Goal: Task Accomplishment & Management: Use online tool/utility

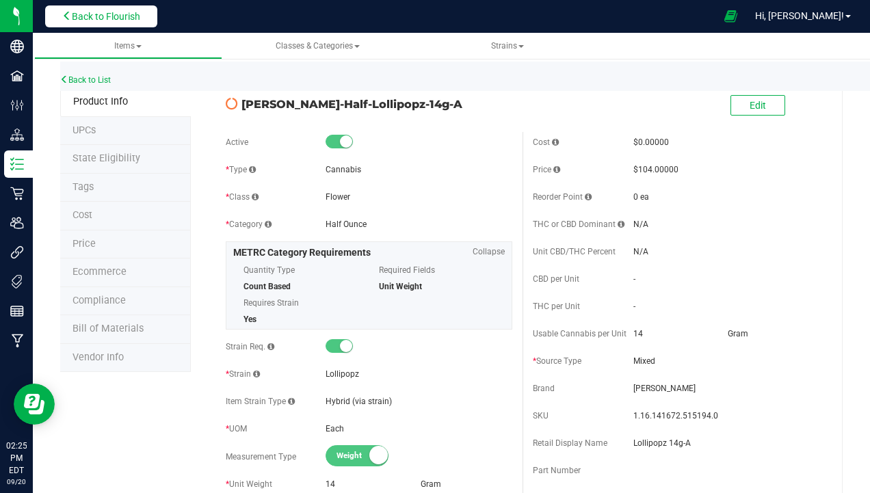
click at [83, 16] on span "Back to Flourish" at bounding box center [106, 16] width 68 height 11
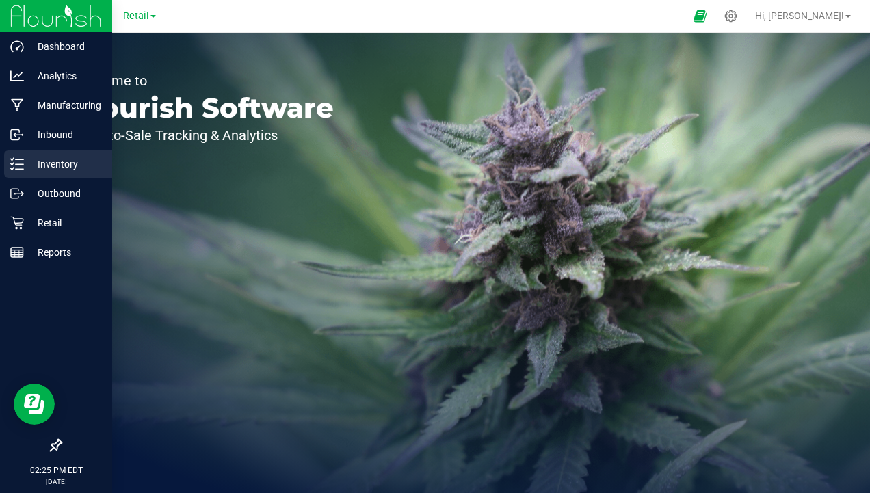
click at [29, 168] on p "Inventory" at bounding box center [65, 164] width 82 height 16
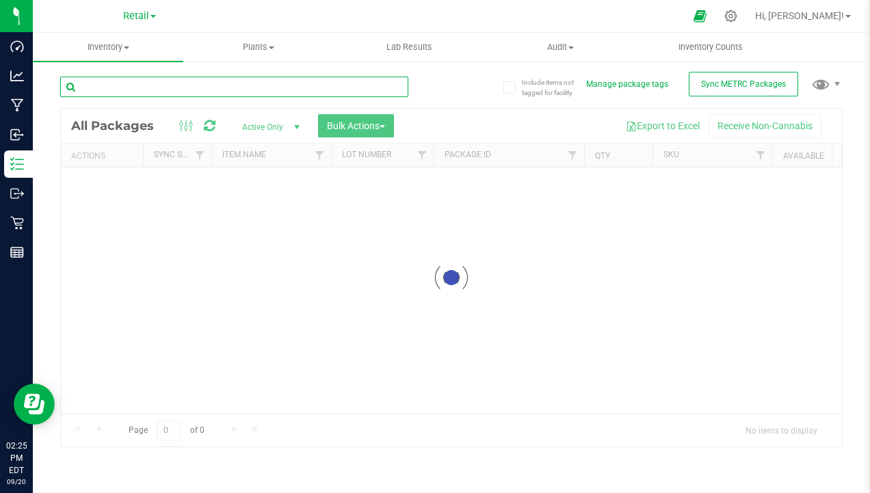
click at [210, 91] on input "text" at bounding box center [234, 87] width 348 height 21
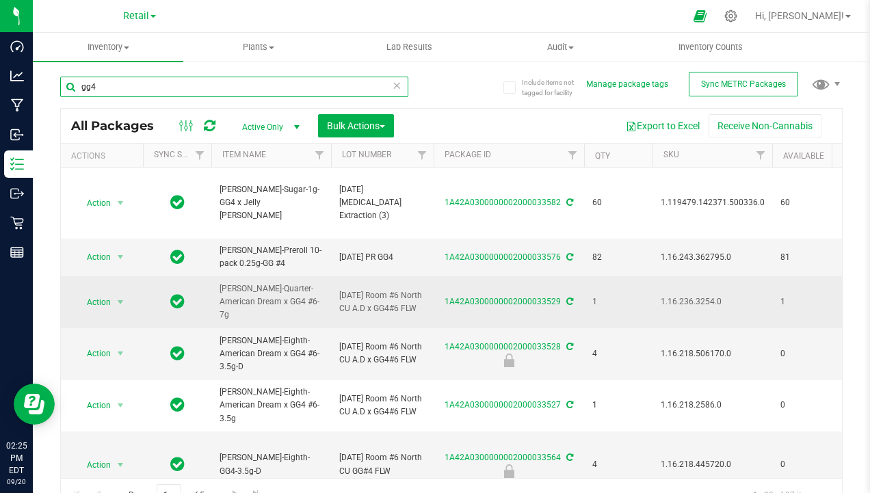
scroll to position [68, 0]
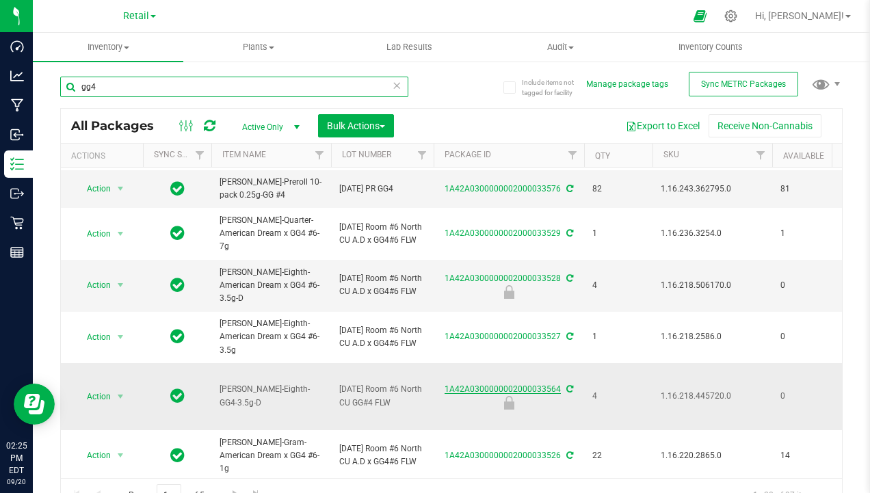
type input "gg4"
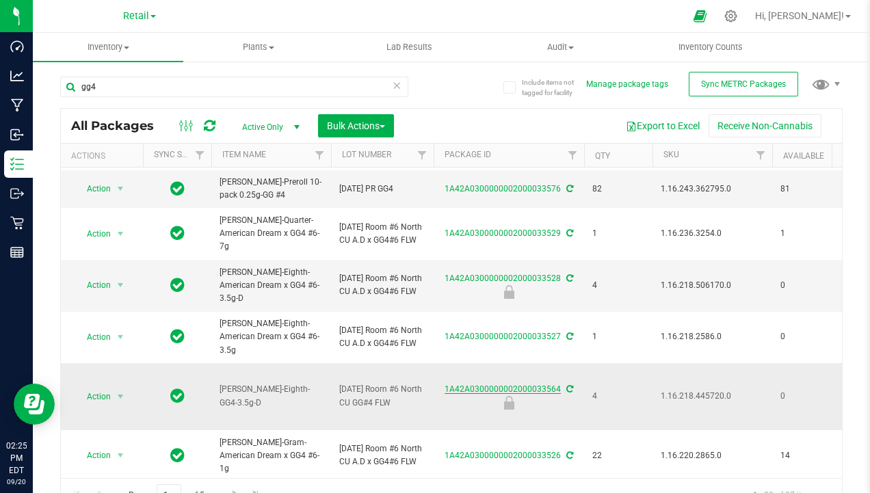
click at [488, 391] on link "1A42A0300000002000033564" at bounding box center [503, 390] width 116 height 10
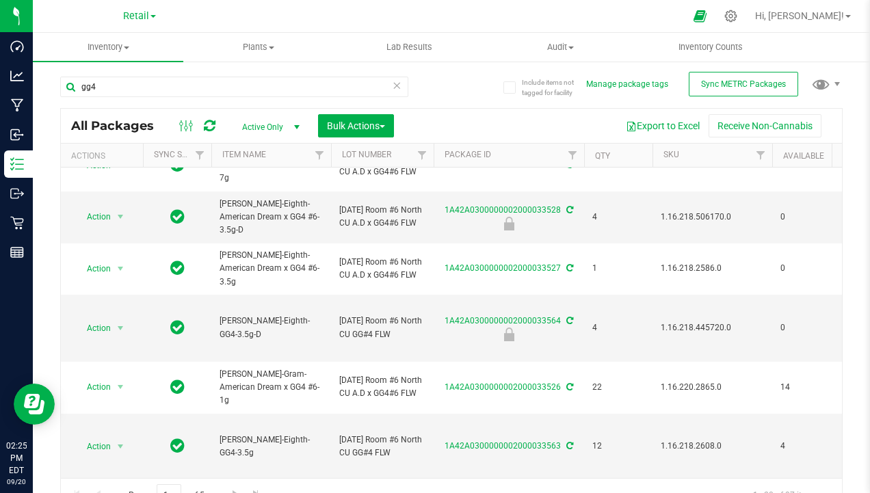
scroll to position [205, 0]
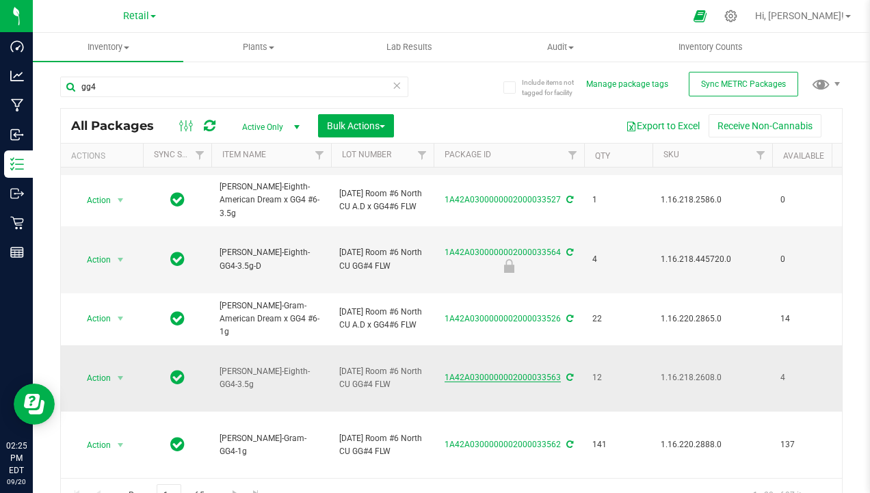
click at [473, 382] on link "1A42A0300000002000033563" at bounding box center [503, 378] width 116 height 10
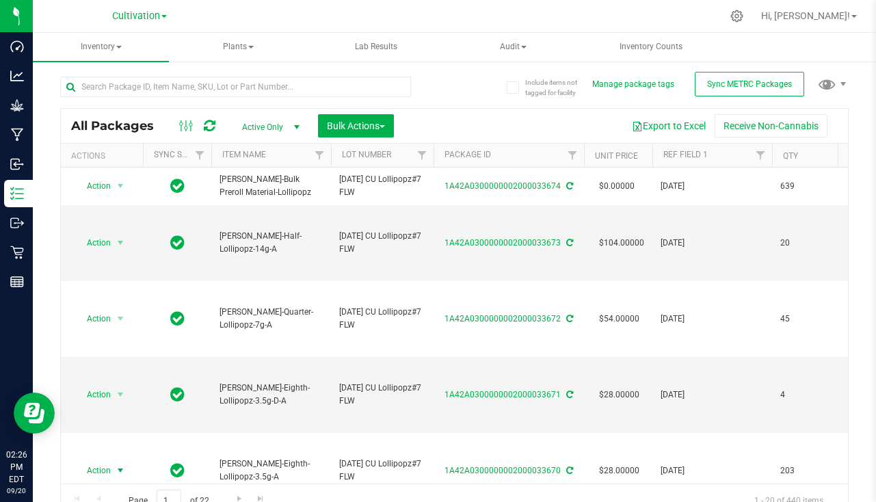
scroll to position [205, 0]
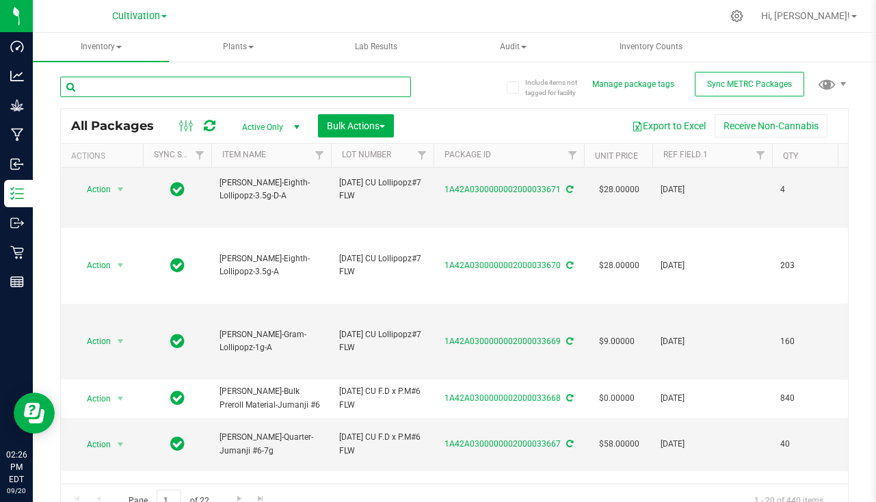
click at [177, 77] on input "text" at bounding box center [235, 87] width 351 height 21
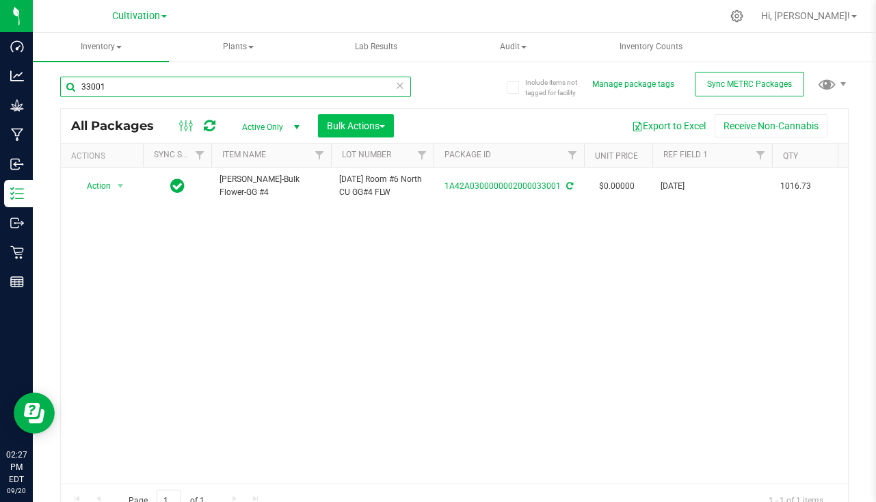
type input "33001"
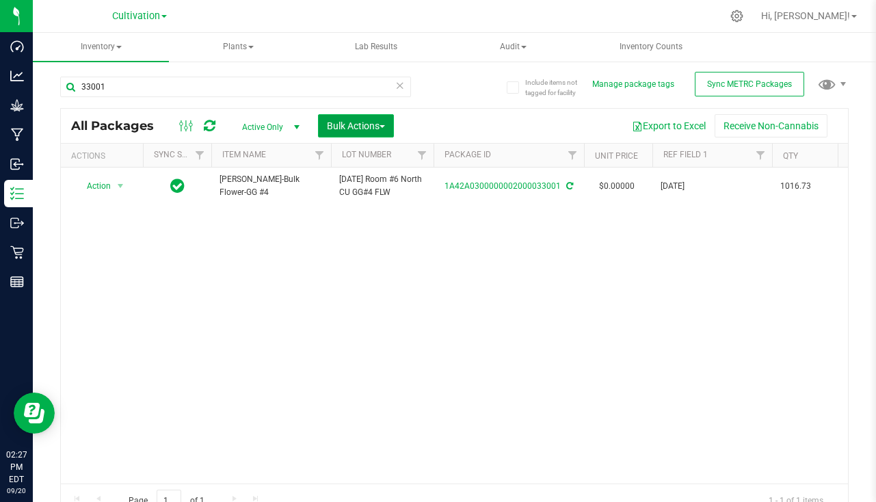
click at [369, 127] on span "Bulk Actions" at bounding box center [356, 125] width 58 height 11
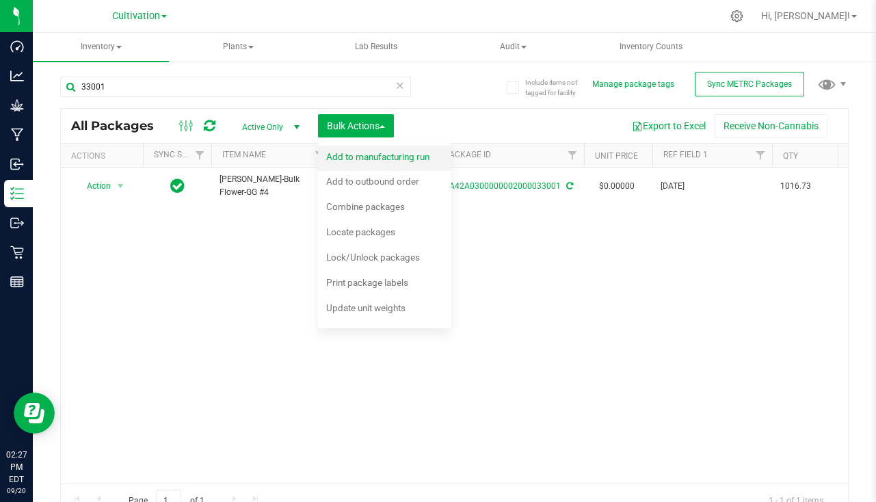
click at [372, 155] on span "Add to manufacturing run" at bounding box center [377, 156] width 103 height 11
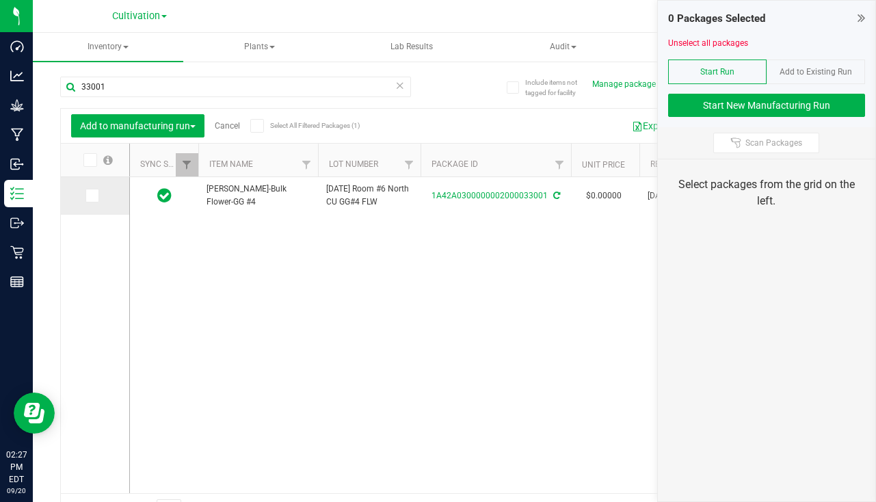
click at [91, 196] on icon at bounding box center [91, 196] width 9 height 0
click at [0, 0] on input "checkbox" at bounding box center [0, 0] width 0 height 0
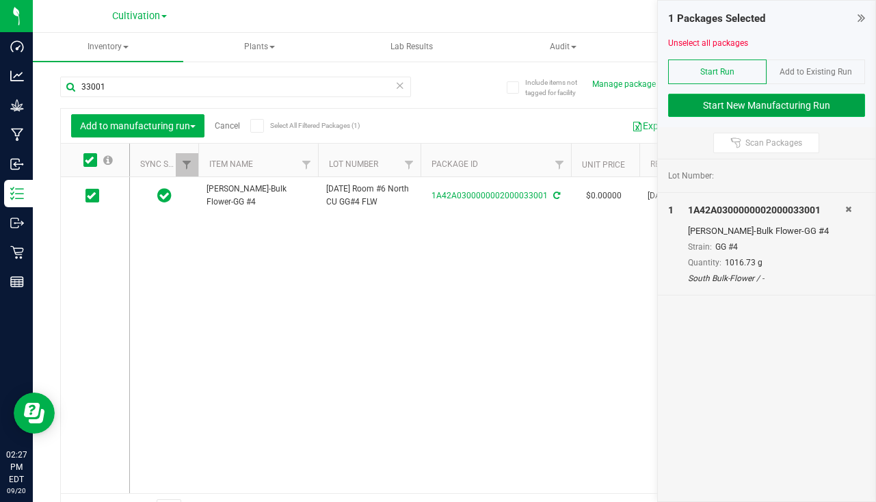
click at [729, 109] on button "Start New Manufacturing Run" at bounding box center [766, 105] width 197 height 23
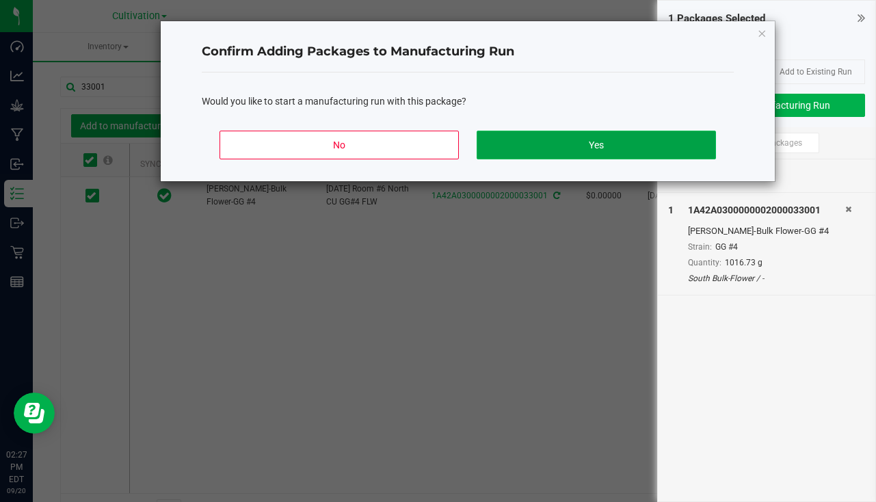
click at [614, 153] on button "Yes" at bounding box center [596, 145] width 239 height 29
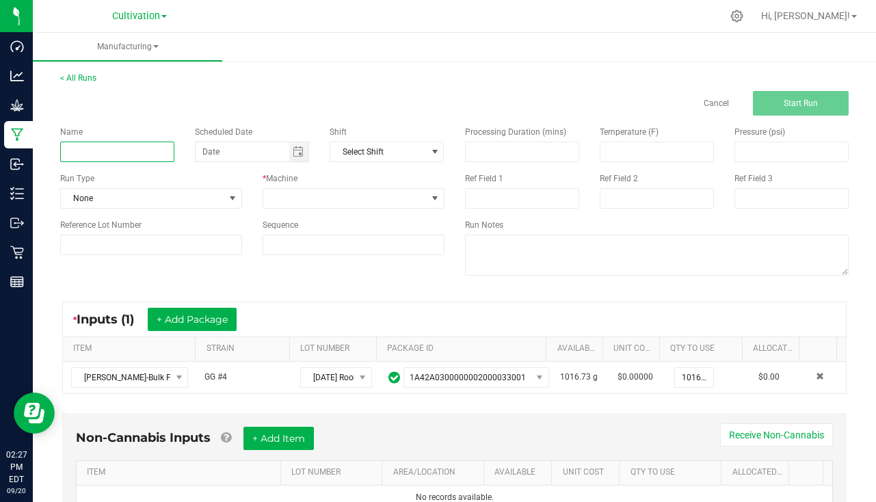
click at [132, 148] on input at bounding box center [117, 152] width 114 height 21
click at [295, 153] on span "Toggle calendar" at bounding box center [298, 151] width 11 height 11
type input "[PERSON_NAME] - GG4 [DATE]"
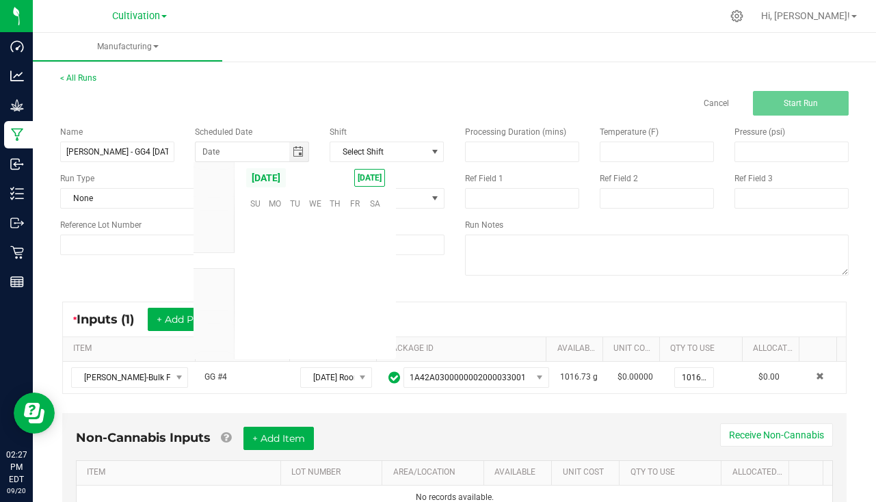
scroll to position [221949, 0]
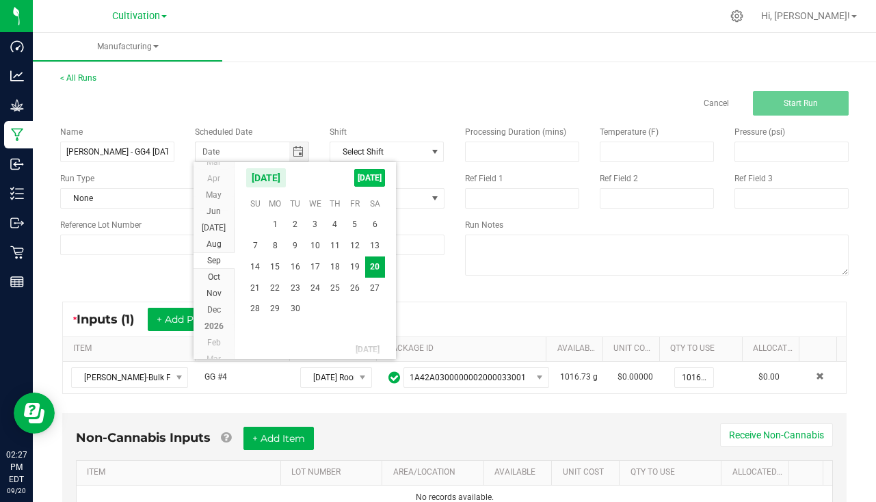
click at [366, 175] on span "[DATE]" at bounding box center [369, 178] width 31 height 18
type input "[DATE]"
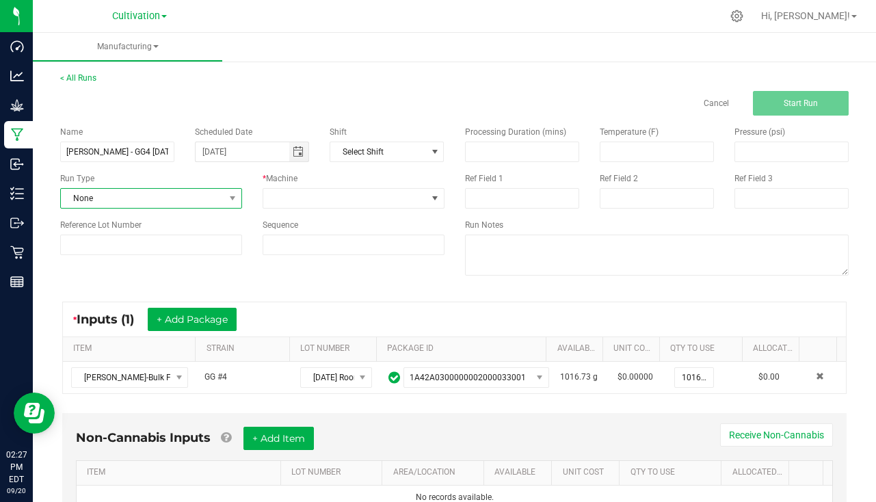
click at [157, 196] on span "None" at bounding box center [143, 198] width 164 height 19
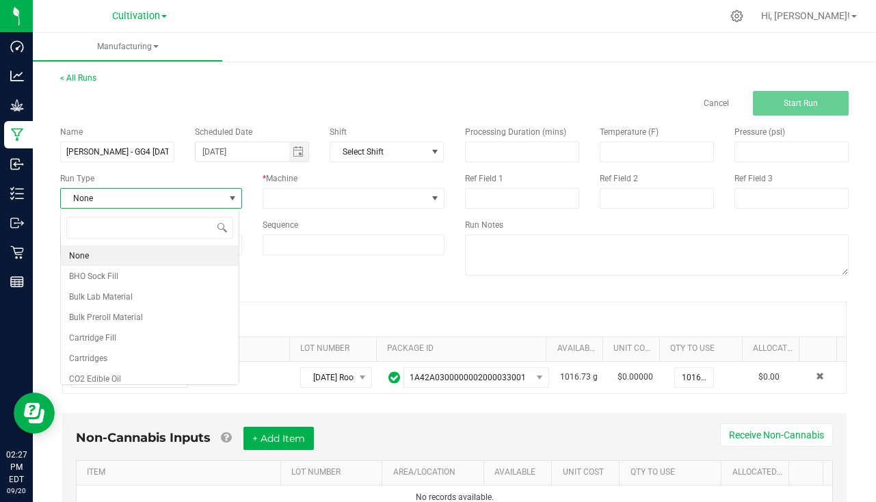
scroll to position [21, 179]
type input "pa"
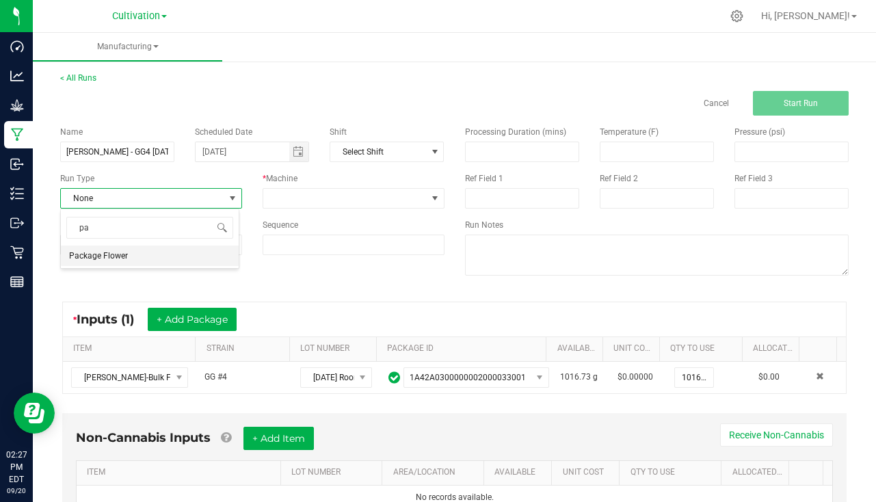
click at [131, 246] on li "Package Flower" at bounding box center [150, 256] width 178 height 21
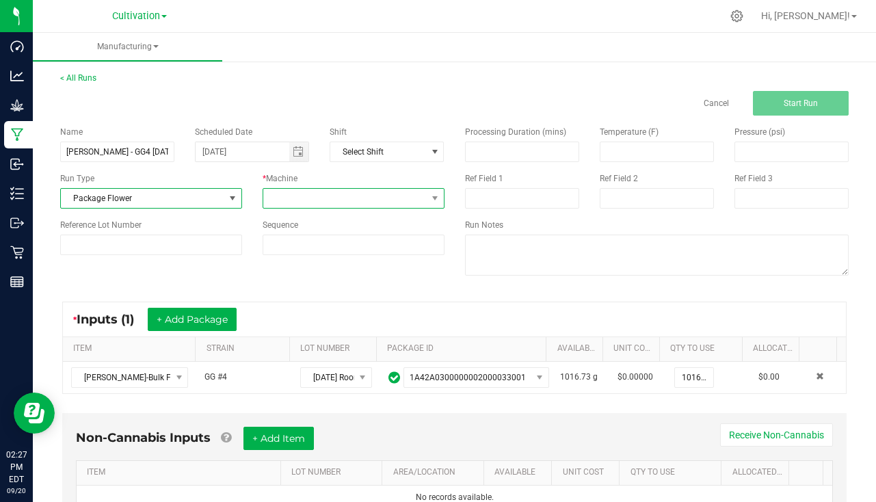
click at [319, 203] on span at bounding box center [345, 198] width 164 height 19
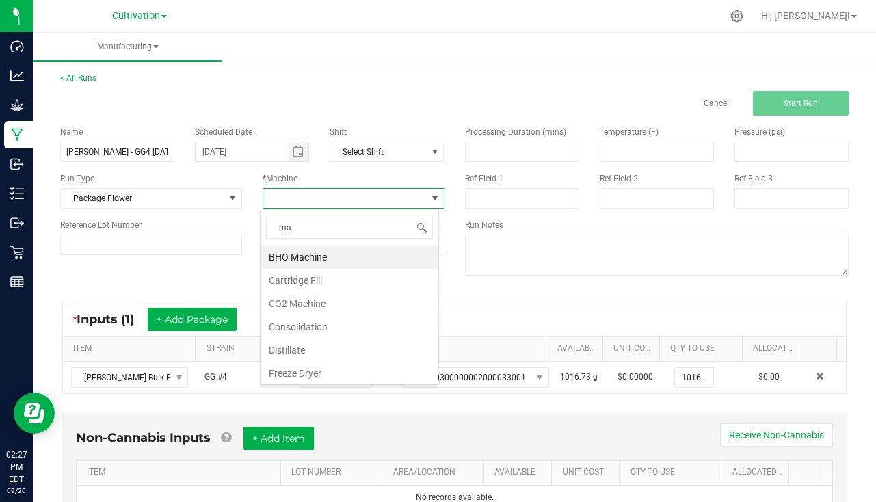
type input "man"
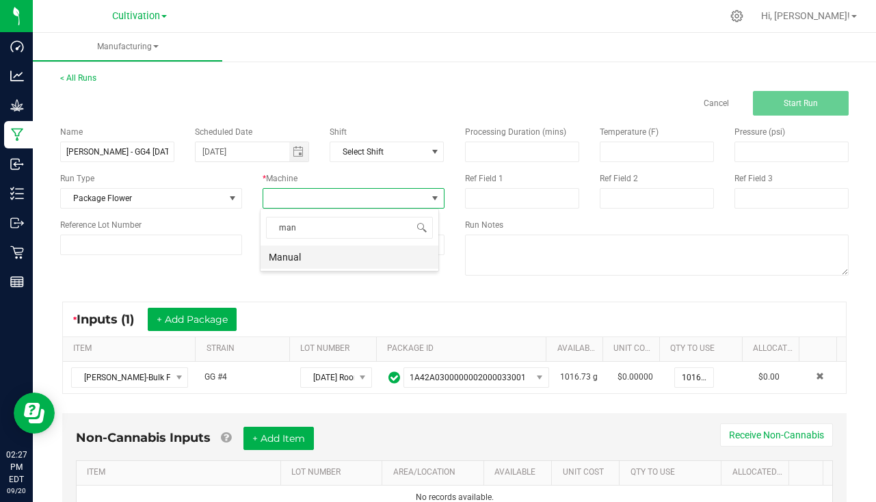
click at [305, 255] on li "Manual" at bounding box center [350, 257] width 178 height 23
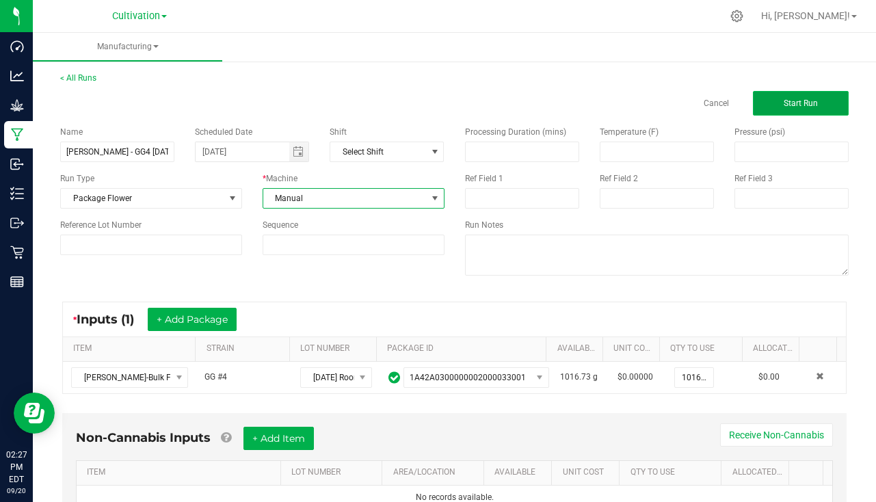
click at [816, 97] on button "Start Run" at bounding box center [801, 103] width 96 height 25
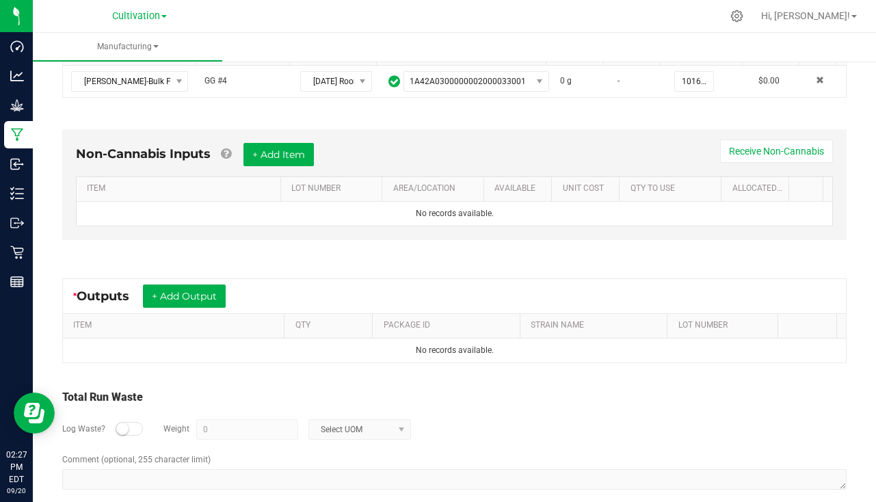
scroll to position [341, 0]
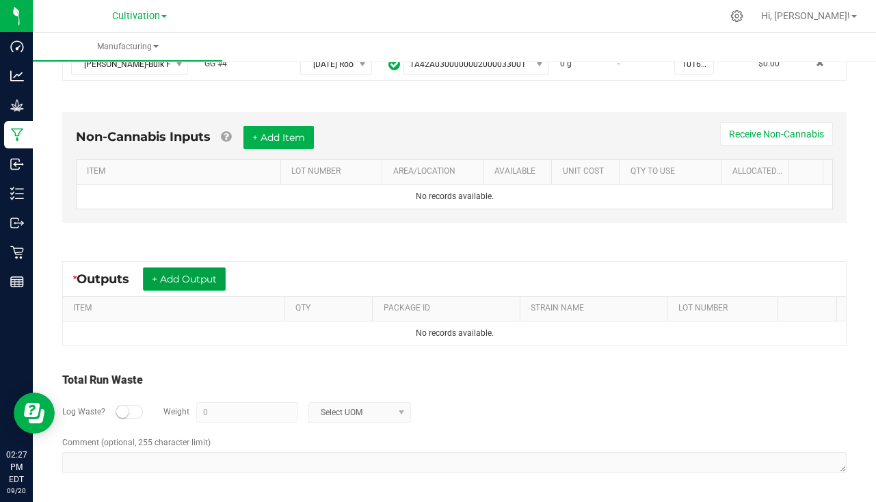
click at [217, 278] on button "+ Add Output" at bounding box center [184, 279] width 83 height 23
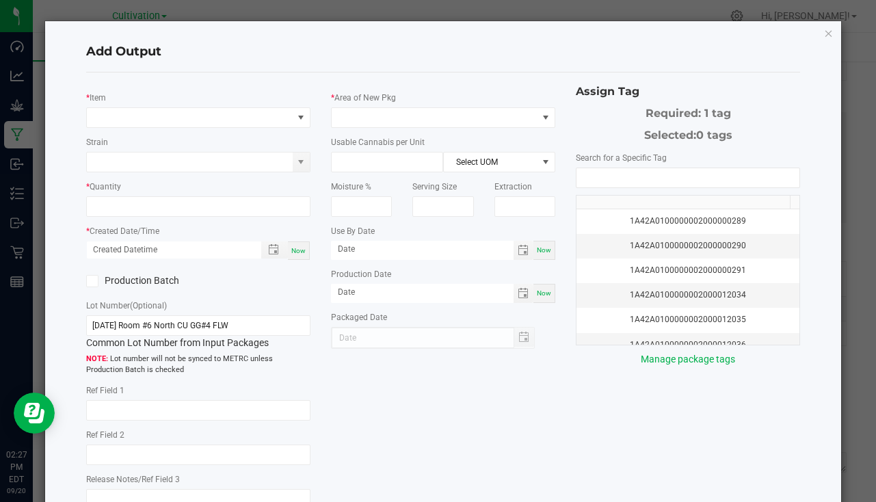
type input "[DATE]"
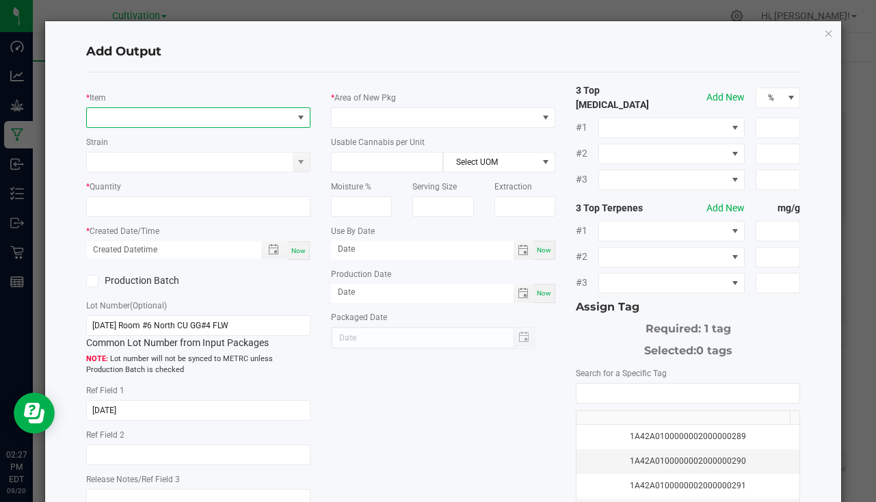
click at [127, 118] on span "NO DATA FOUND" at bounding box center [190, 117] width 206 height 19
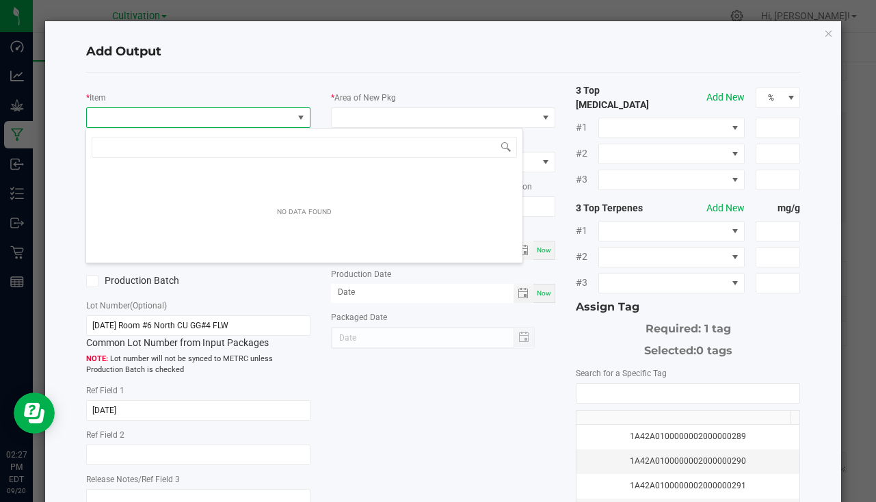
scroll to position [21, 222]
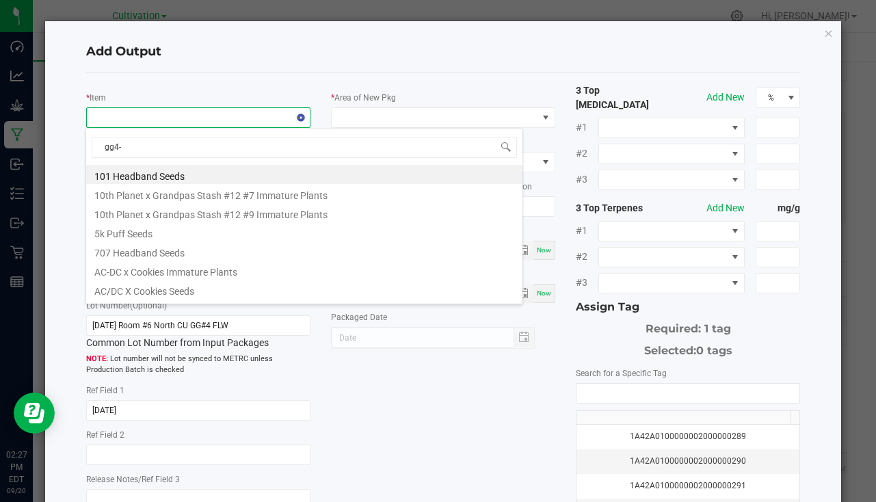
type input "gg4-1"
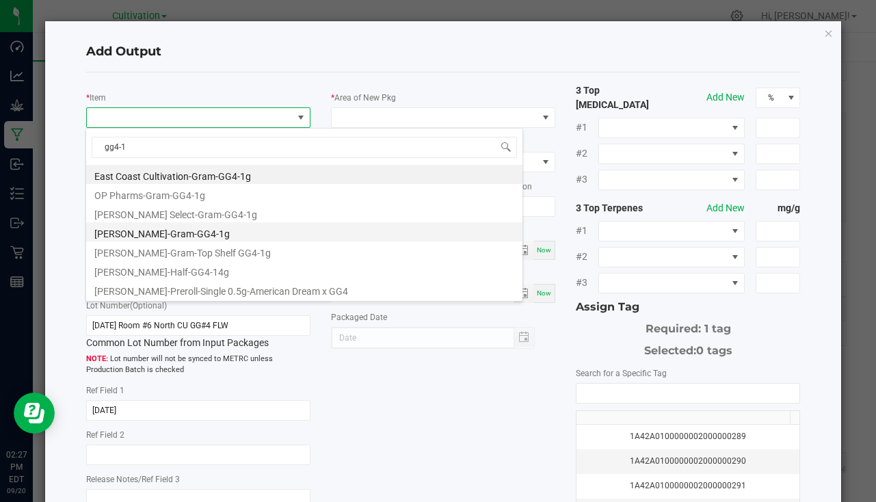
click at [168, 231] on li "[PERSON_NAME]-Gram-GG4-1g" at bounding box center [304, 231] width 437 height 19
type input "0 ea"
type input "1"
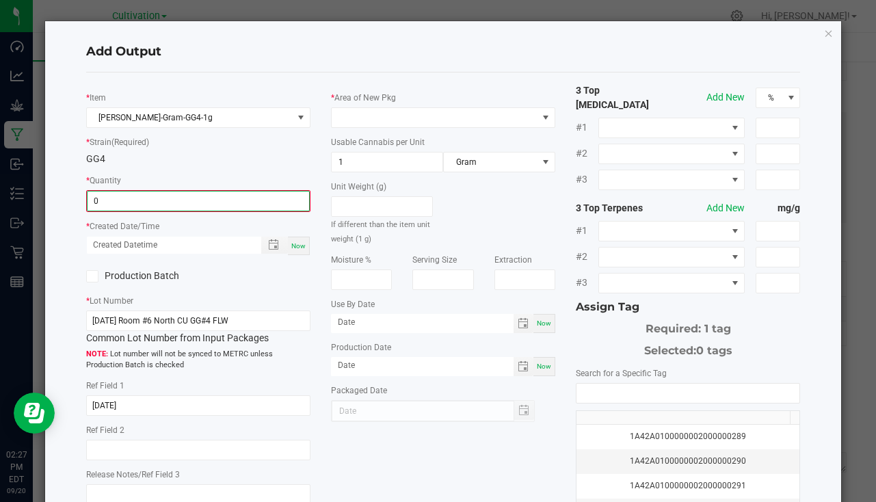
click at [142, 211] on input "0" at bounding box center [199, 201] width 222 height 19
type input "80 ea"
click at [304, 241] on div "Now" at bounding box center [299, 244] width 22 height 18
type input "[DATE] 2:27 PM"
type input "[DATE]"
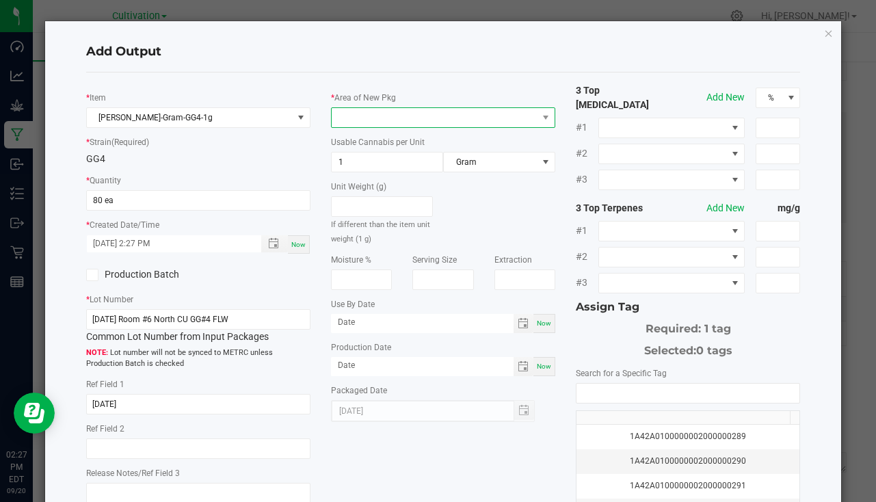
click at [359, 107] on span at bounding box center [443, 117] width 224 height 21
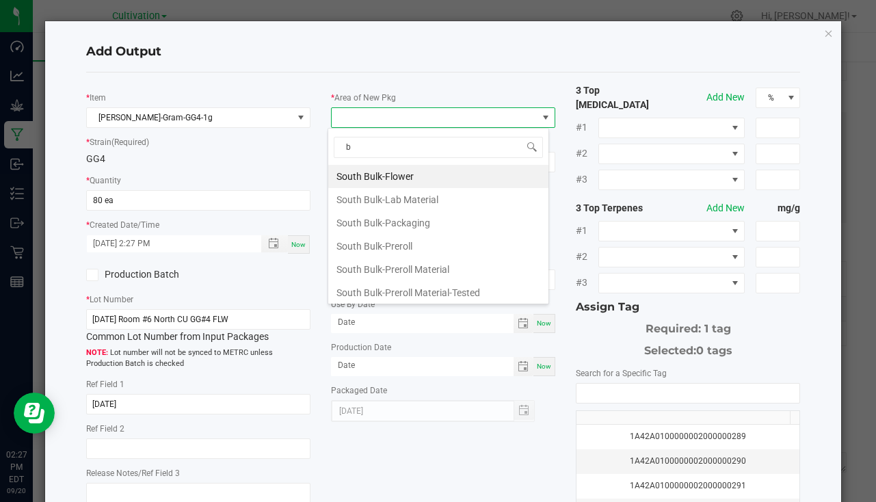
type input "bu"
click at [395, 172] on li "South Bulk-Flower" at bounding box center [438, 176] width 220 height 23
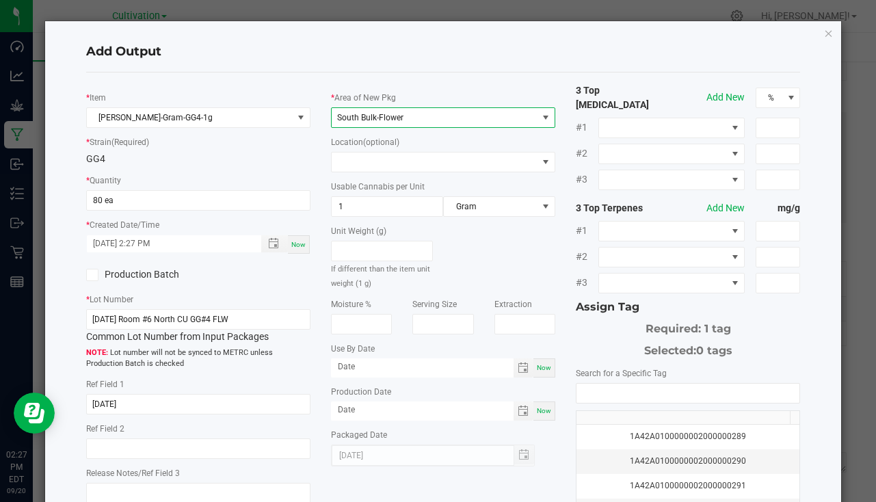
scroll to position [151, 0]
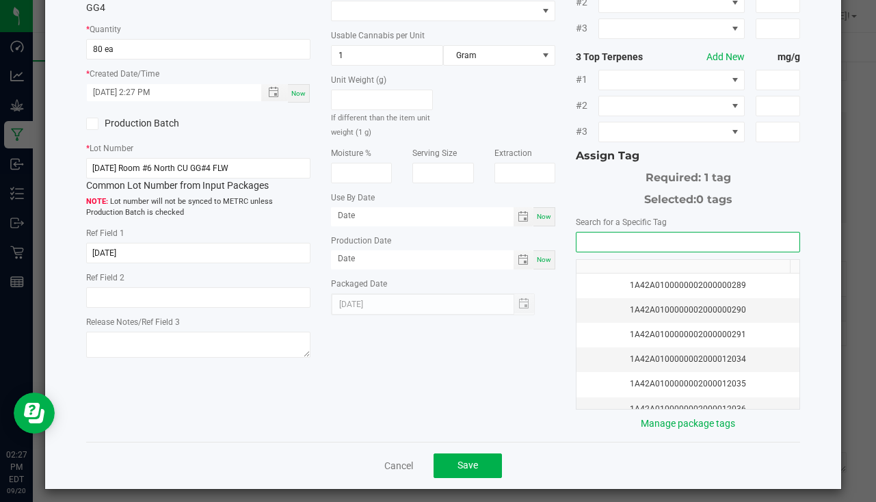
click at [596, 233] on input "NO DATA FOUND" at bounding box center [688, 242] width 223 height 19
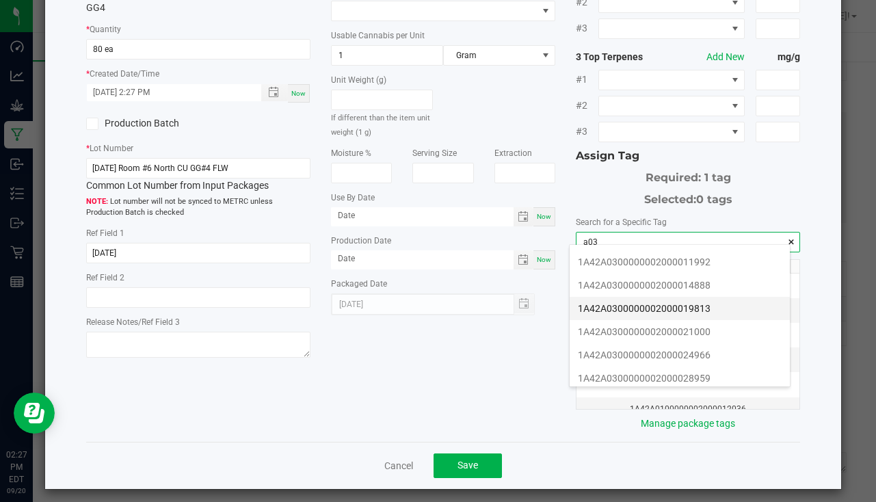
scroll to position [205, 0]
click at [668, 326] on li "1A42A0300000002000033675" at bounding box center [680, 333] width 220 height 23
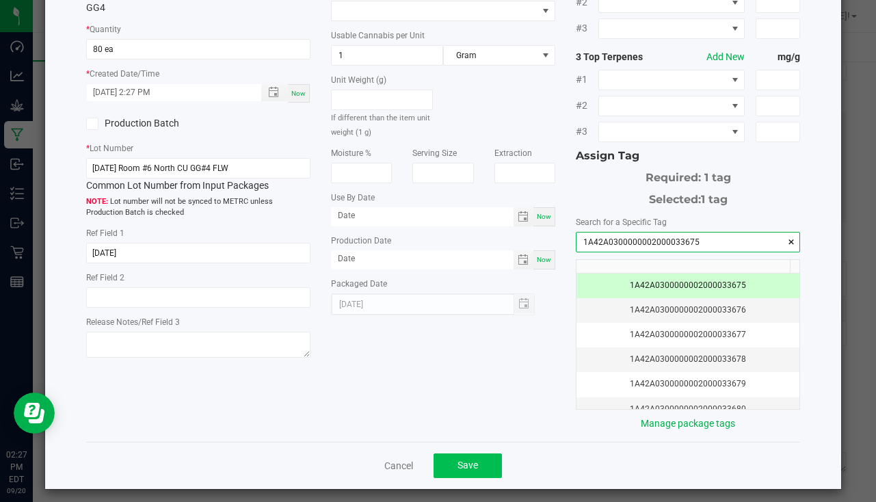
type input "1A42A0300000002000033675"
click at [473, 460] on span "Save" at bounding box center [468, 465] width 21 height 11
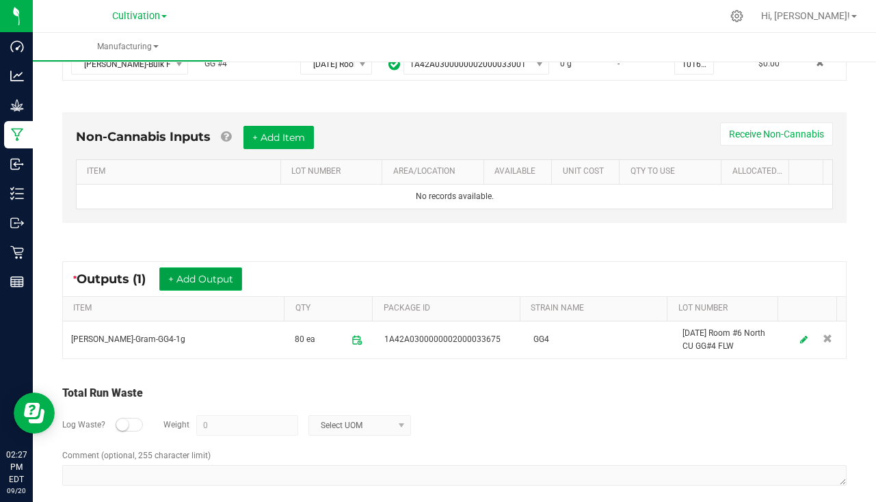
click at [191, 276] on button "+ Add Output" at bounding box center [200, 279] width 83 height 23
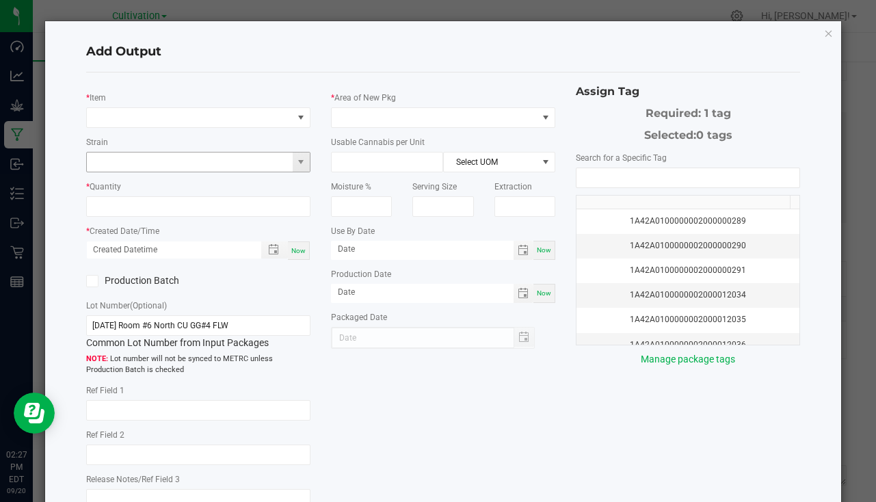
type input "[DATE]"
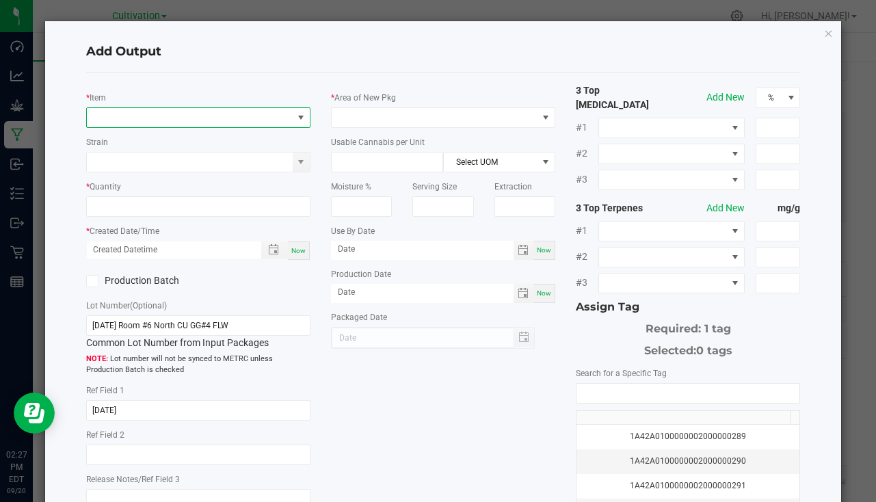
click at [159, 118] on span "NO DATA FOUND" at bounding box center [190, 117] width 206 height 19
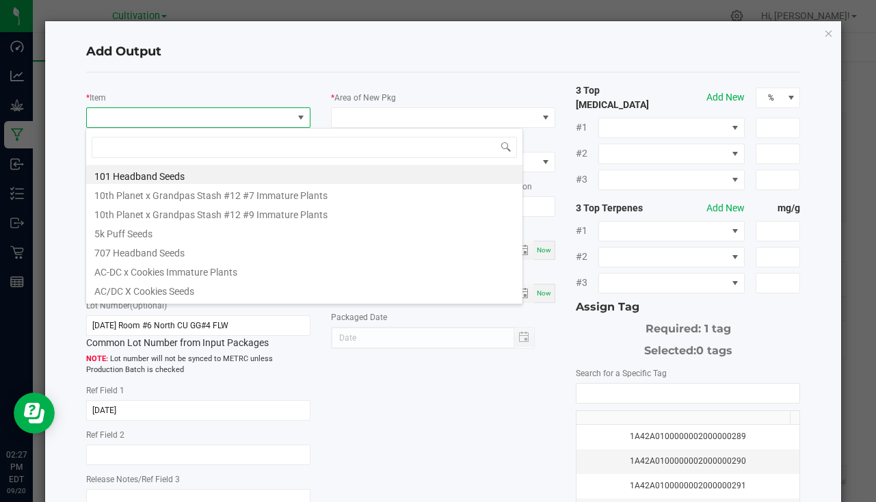
scroll to position [21, 222]
type input "gg4-3"
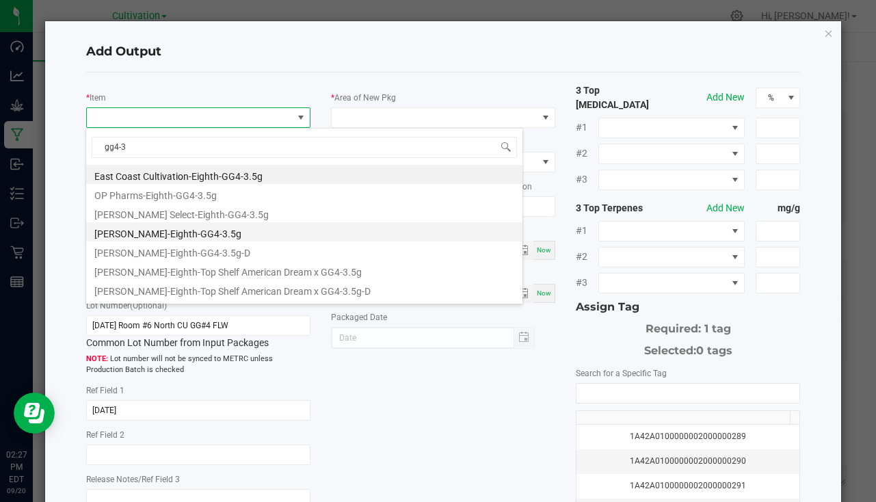
click at [171, 235] on li "[PERSON_NAME]-Eighth-GG4-3.5g" at bounding box center [304, 231] width 437 height 19
type input "0 ea"
type input "3.5"
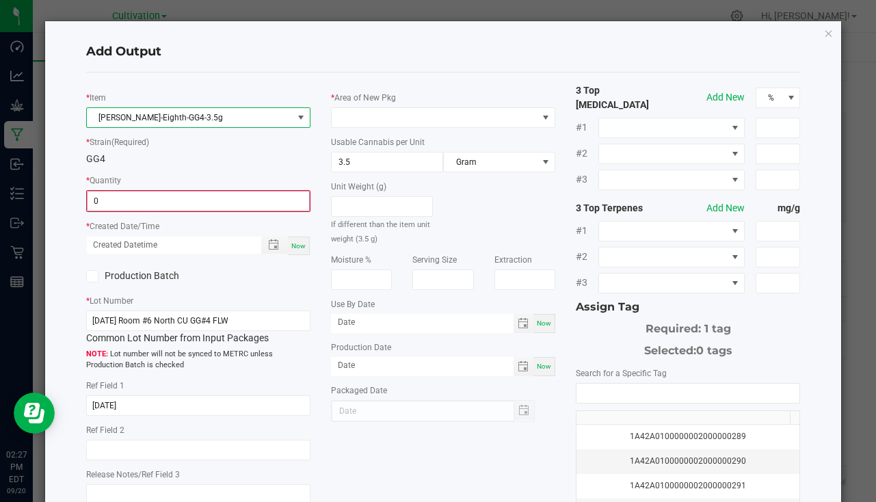
click at [109, 203] on input "0" at bounding box center [199, 201] width 222 height 19
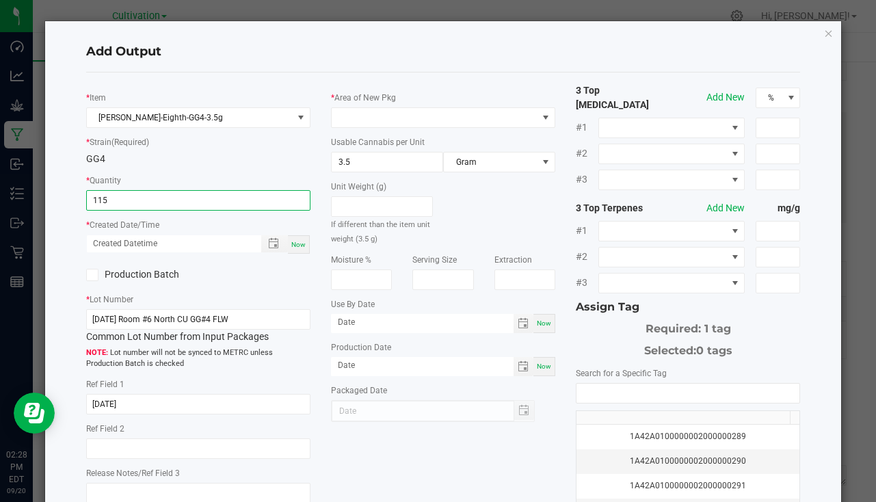
type input "115 ea"
click at [307, 244] on div "* Item [PERSON_NAME]-Eighth-GG4-3.5g * Strain (Required) GG4 * Quantity 115 ea …" at bounding box center [198, 298] width 245 height 430
click at [291, 243] on span "Now" at bounding box center [298, 245] width 14 height 8
type input "[DATE] 2:28 PM"
type input "[DATE]"
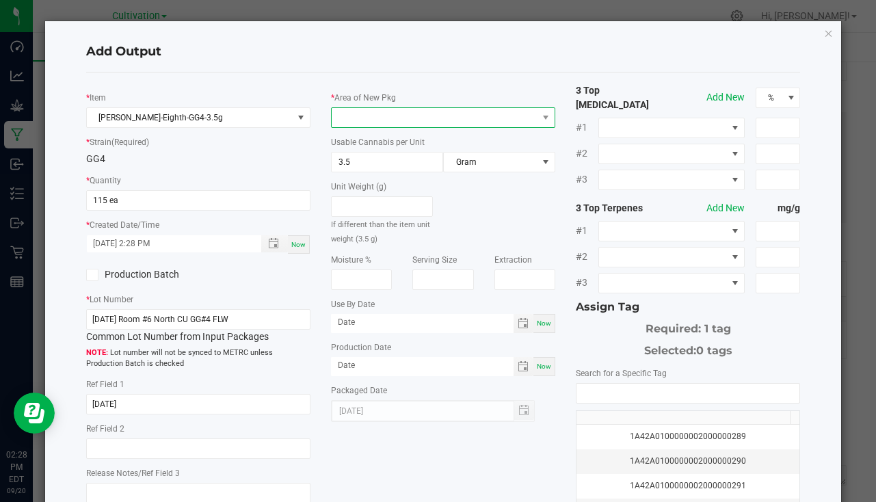
click at [357, 122] on span at bounding box center [435, 117] width 206 height 19
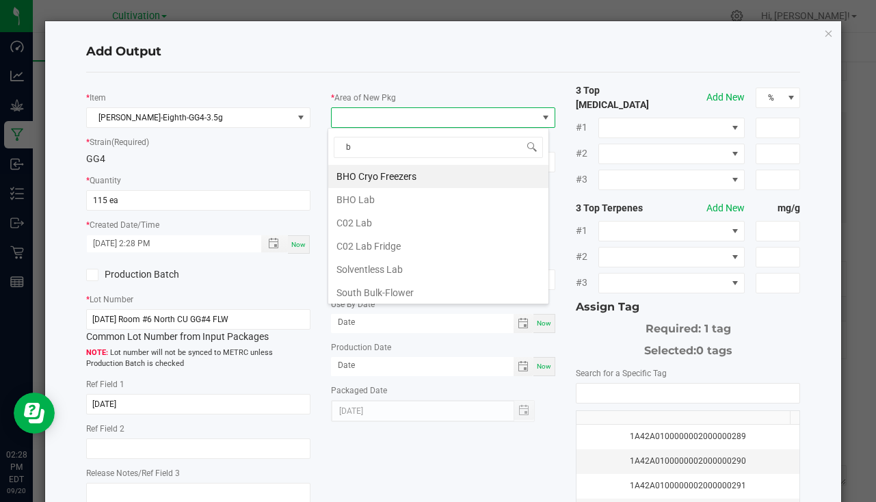
type input "bu"
click at [370, 178] on li "South Bulk-Flower" at bounding box center [438, 176] width 220 height 23
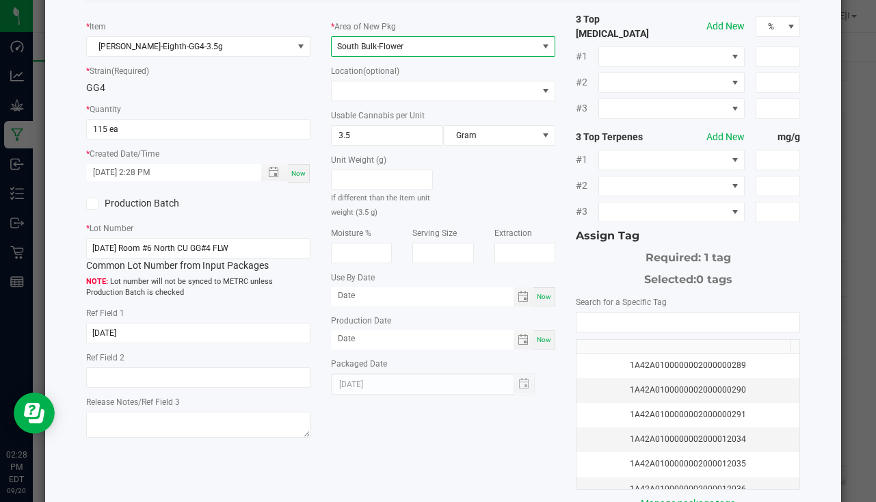
scroll to position [151, 0]
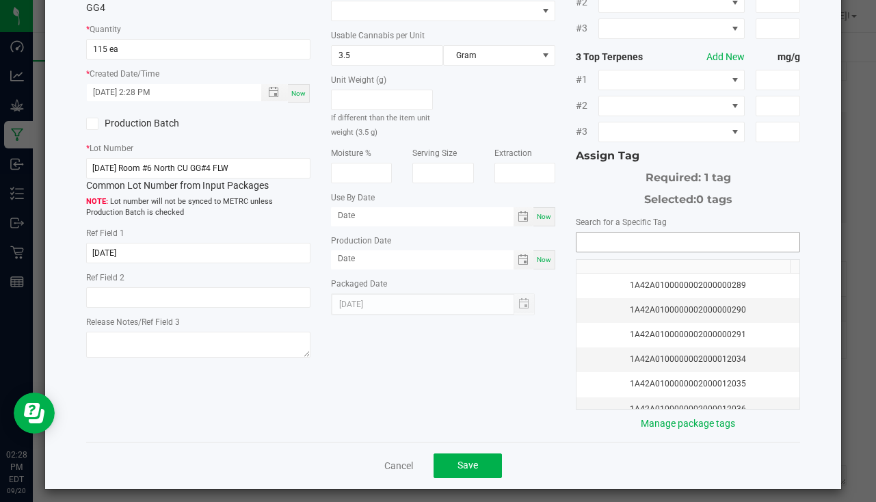
click at [638, 243] on input "NO DATA FOUND" at bounding box center [688, 242] width 223 height 19
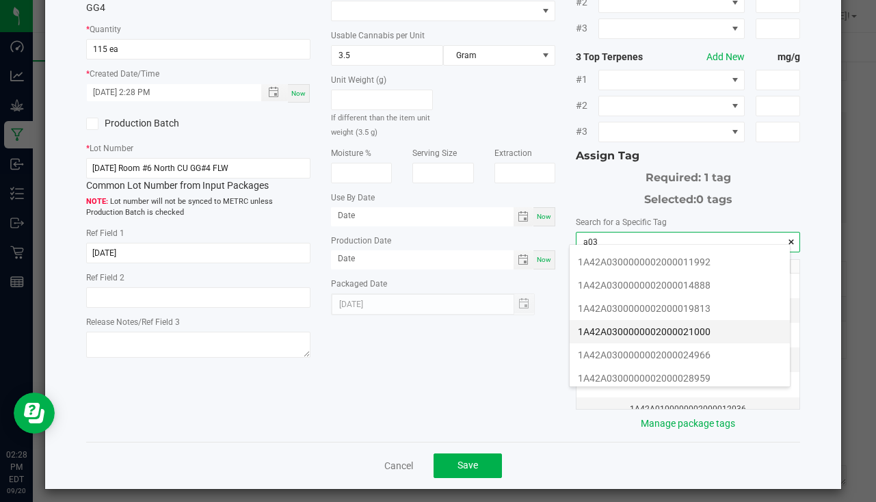
scroll to position [205, 0]
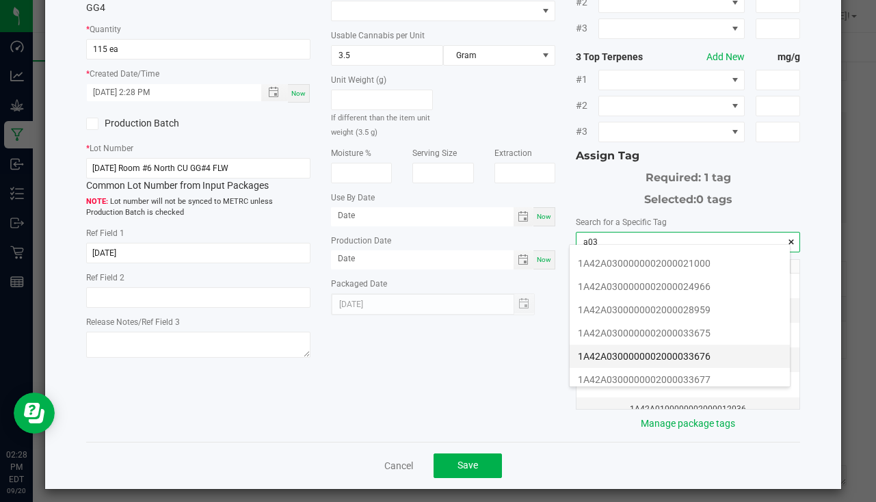
click at [725, 353] on li "1A42A0300000002000033676" at bounding box center [680, 356] width 220 height 23
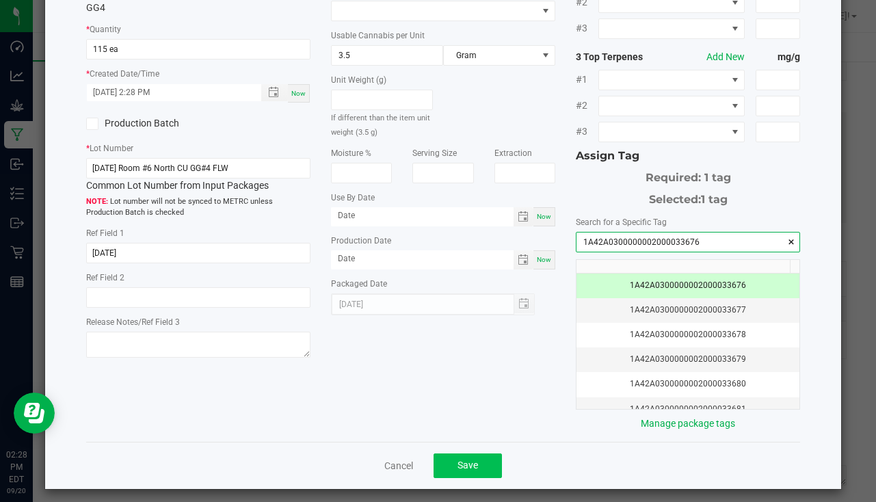
type input "1A42A0300000002000033676"
click at [480, 456] on button "Save" at bounding box center [468, 466] width 68 height 25
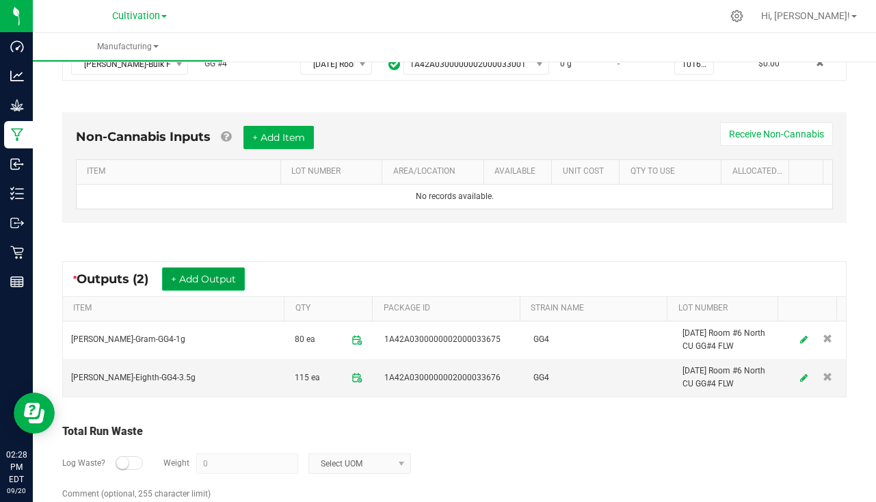
click at [174, 275] on button "+ Add Output" at bounding box center [203, 279] width 83 height 23
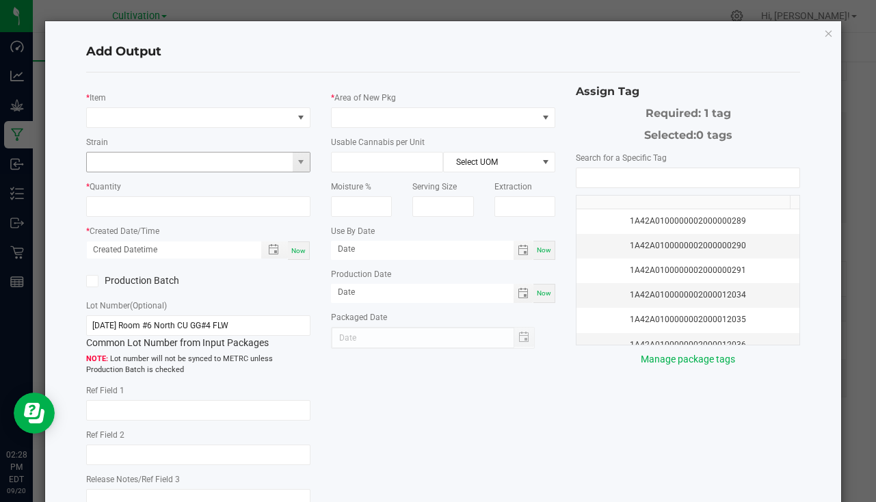
type input "[DATE]"
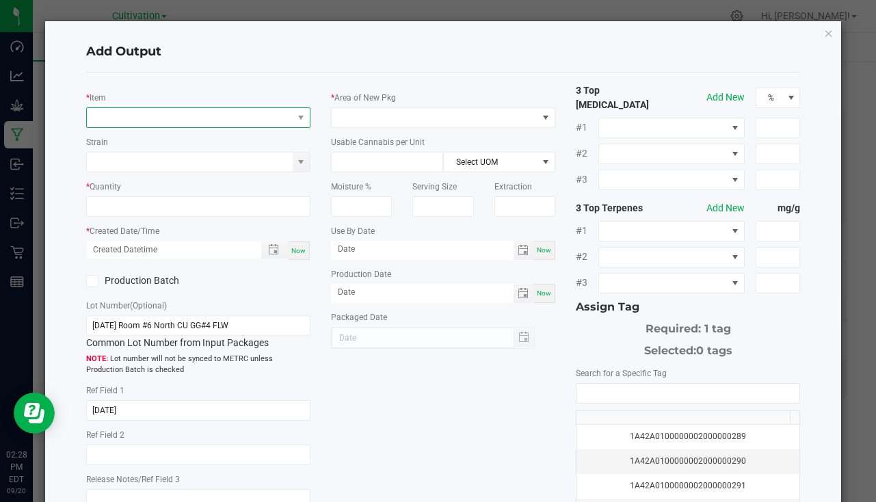
click at [122, 122] on span "NO DATA FOUND" at bounding box center [190, 117] width 206 height 19
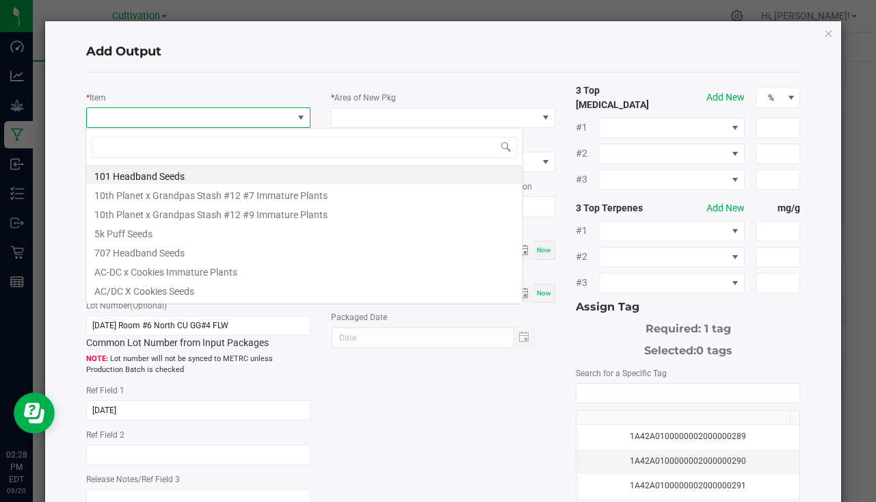
scroll to position [21, 222]
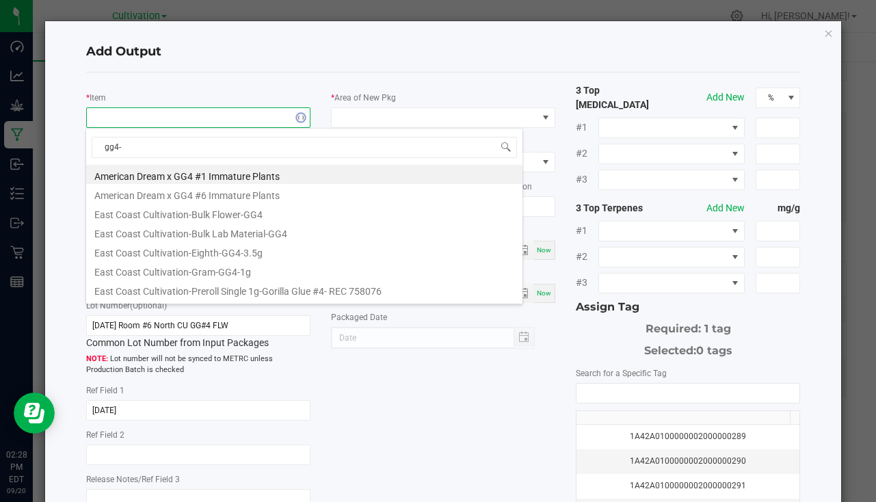
type input "gg4-7"
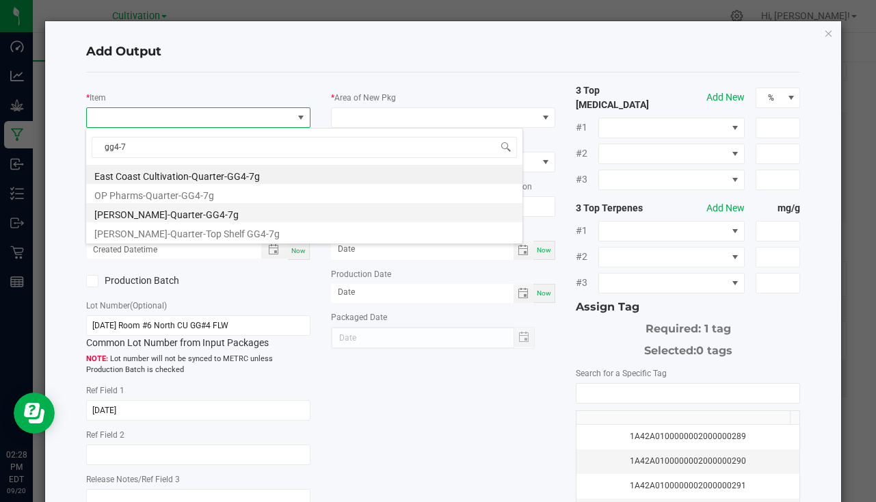
click at [197, 212] on li "[PERSON_NAME]-Quarter-GG4-7g" at bounding box center [304, 212] width 437 height 19
type input "0 ea"
type input "7"
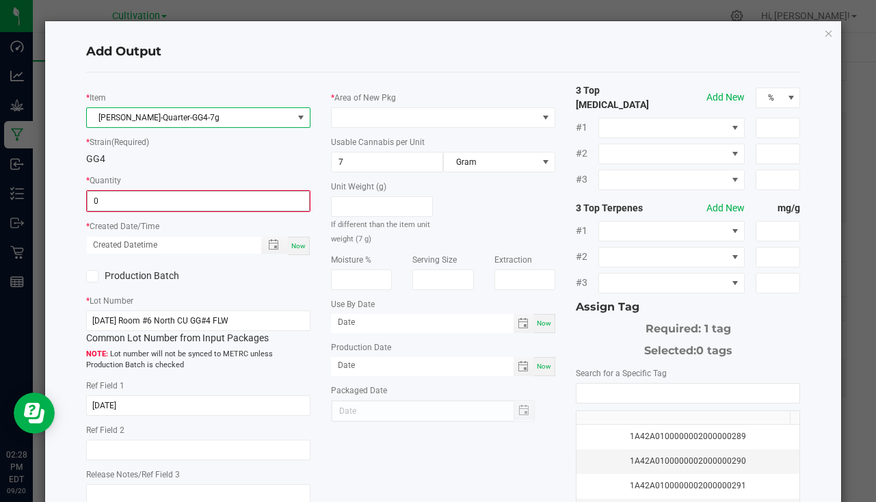
click at [168, 194] on input "0" at bounding box center [199, 201] width 222 height 19
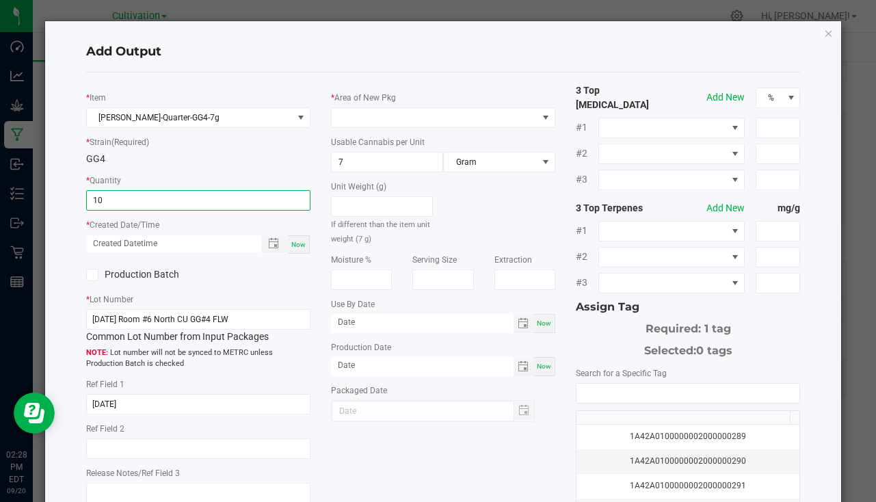
type input "10 ea"
click at [294, 242] on span "Now" at bounding box center [298, 245] width 14 height 8
type input "[DATE] 2:28 PM"
type input "[DATE]"
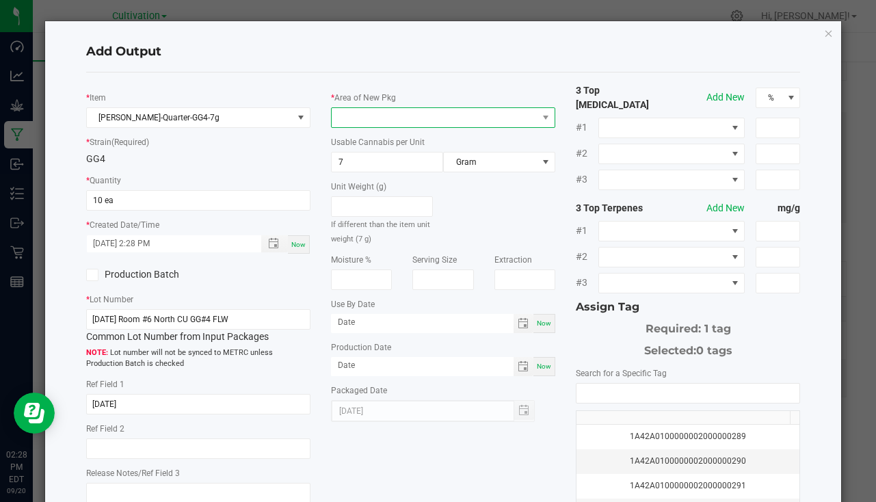
click at [374, 120] on span at bounding box center [435, 117] width 206 height 19
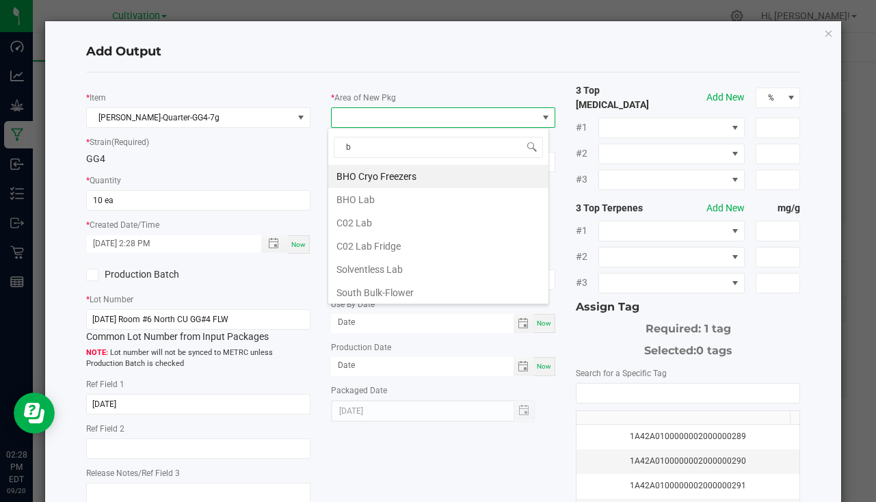
type input "bu"
click at [384, 170] on li "South Bulk-Flower" at bounding box center [438, 176] width 220 height 23
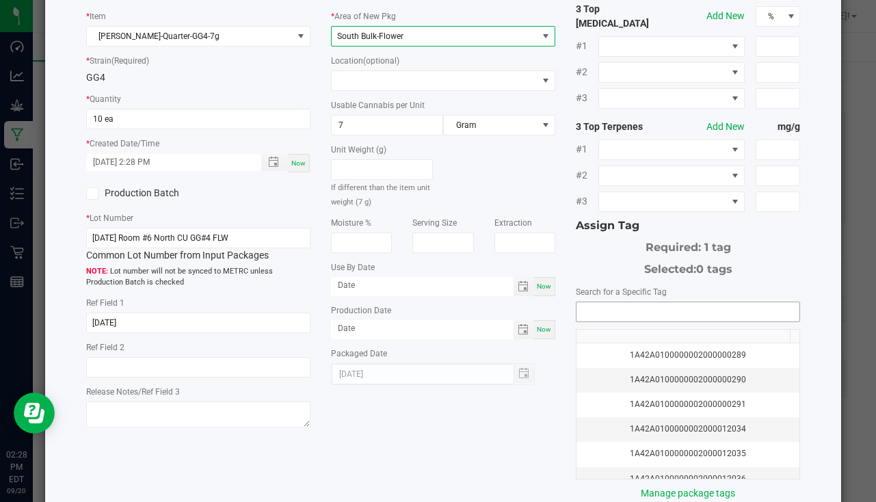
scroll to position [151, 0]
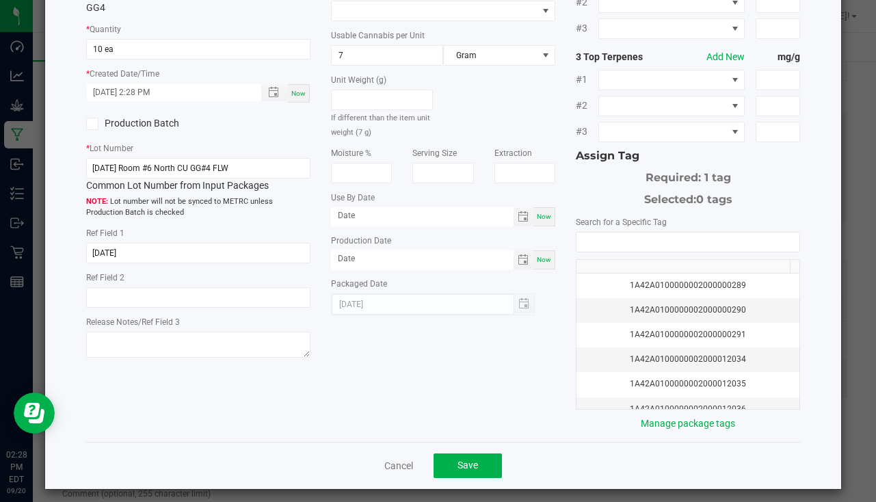
click at [662, 245] on div "1A42A0100000002000000289 1A42A0100000002000000290 1A42A0100000002000000291 1A42…" at bounding box center [688, 321] width 224 height 178
click at [662, 237] on input "NO DATA FOUND" at bounding box center [688, 242] width 223 height 19
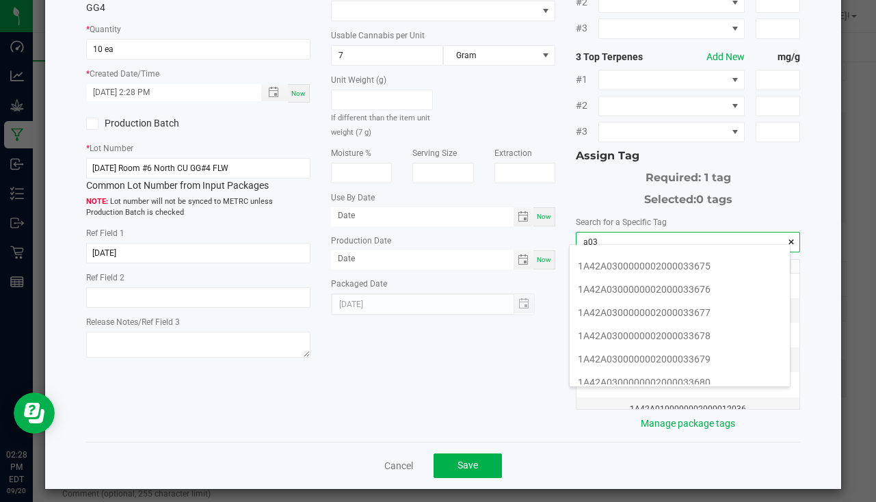
scroll to position [274, 0]
click at [705, 307] on li "1A42A0300000002000033677" at bounding box center [680, 311] width 220 height 23
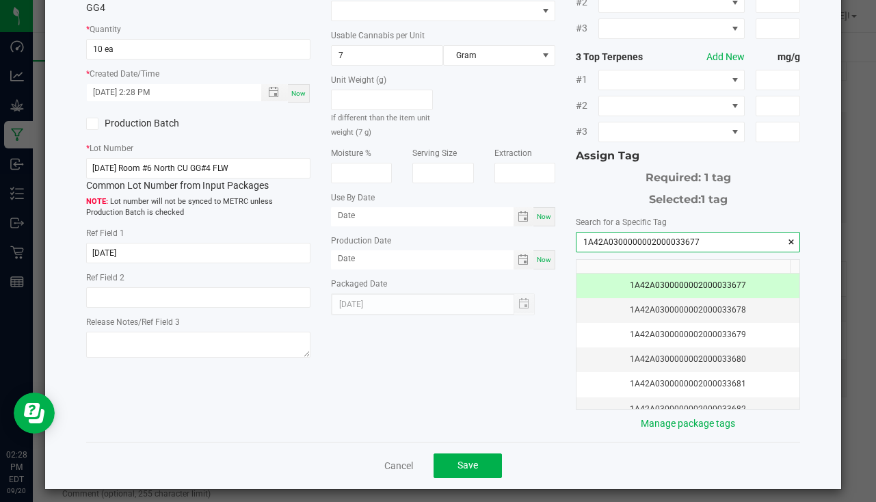
type input "1A42A0300000002000033677"
click at [507, 448] on div "Cancel Save" at bounding box center [443, 465] width 714 height 47
click at [493, 454] on button "Save" at bounding box center [468, 466] width 68 height 25
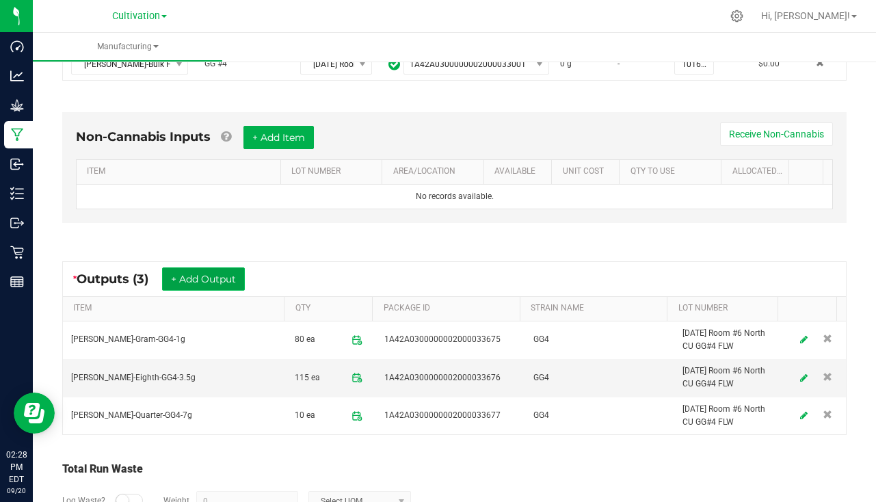
click at [191, 280] on button "+ Add Output" at bounding box center [203, 279] width 83 height 23
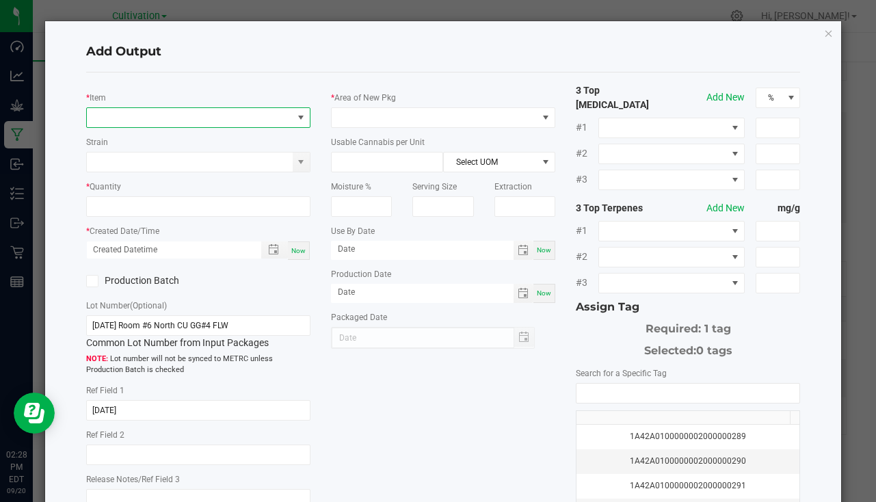
click at [157, 120] on span "NO DATA FOUND" at bounding box center [190, 117] width 206 height 19
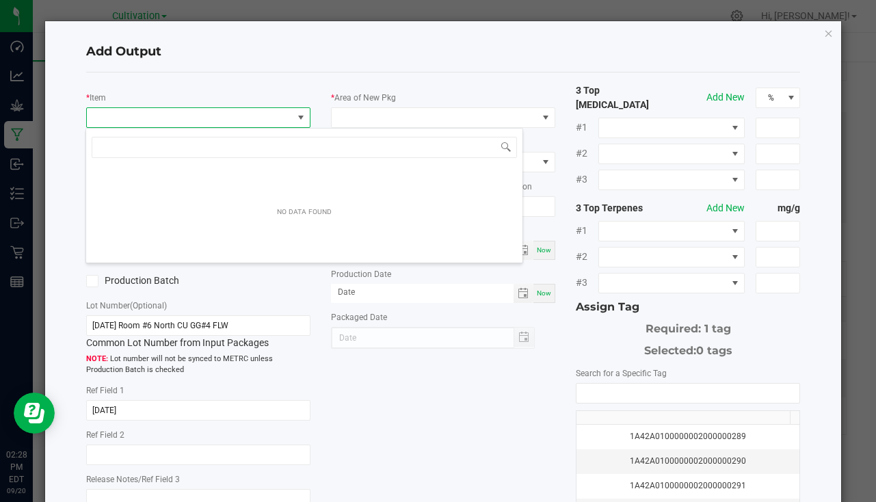
scroll to position [21, 222]
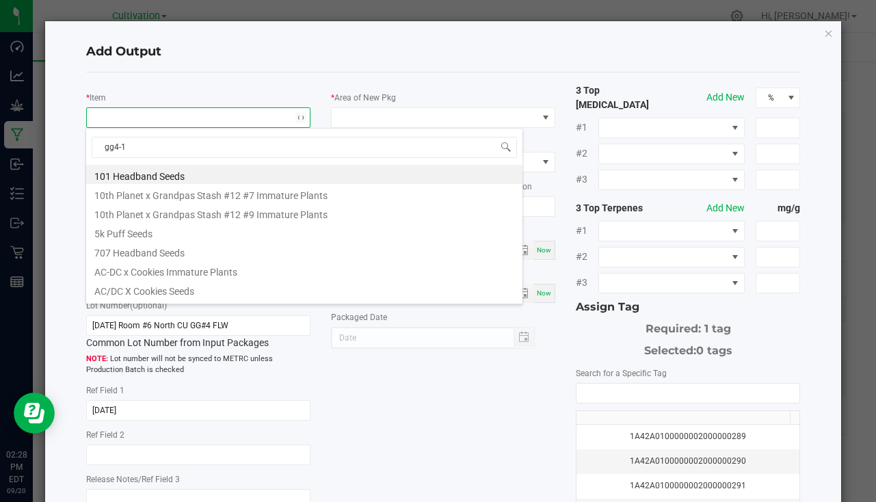
type input "gg4-14"
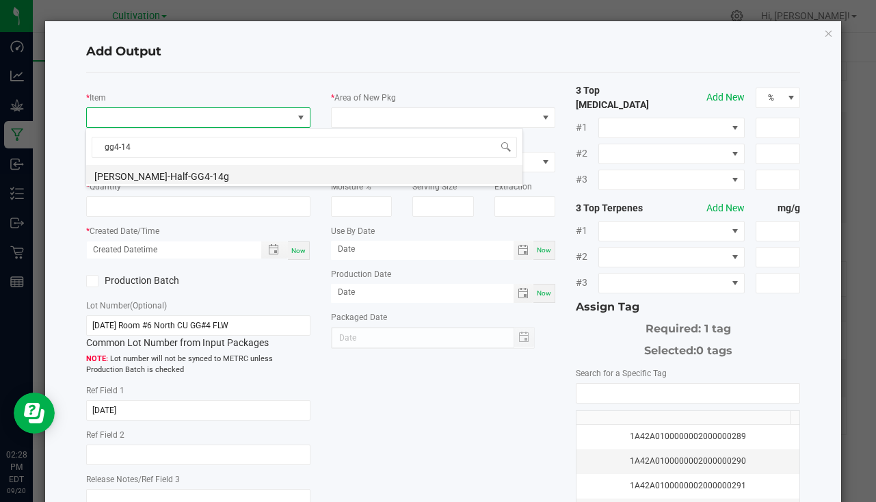
click at [168, 174] on li "[PERSON_NAME]-Half-GG4-14g" at bounding box center [304, 174] width 437 height 19
type input "0 ea"
type input "14"
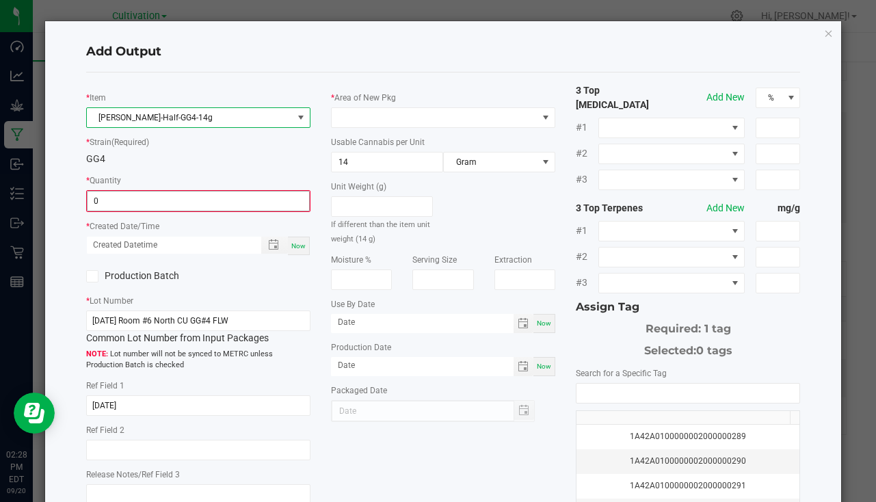
click at [108, 208] on input "0" at bounding box center [199, 201] width 222 height 19
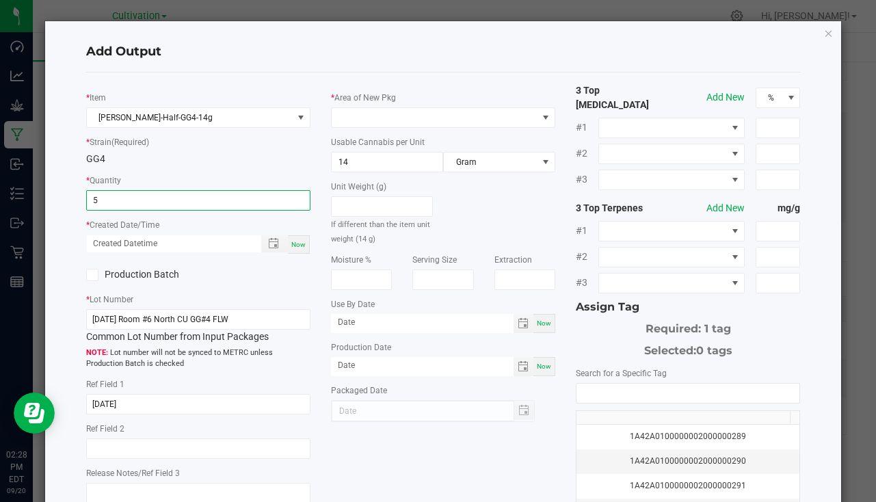
type input "5 ea"
click at [296, 242] on span "Now" at bounding box center [298, 245] width 14 height 8
type input "[DATE] 2:28 PM"
type input "[DATE]"
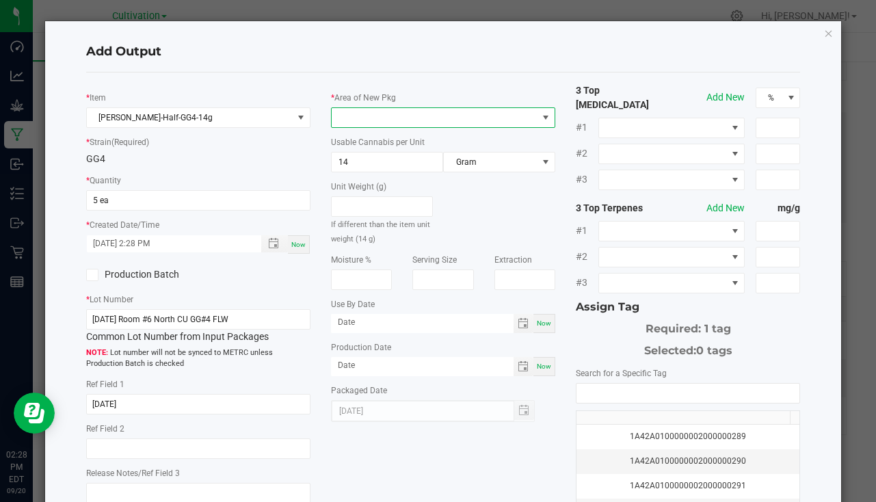
click at [346, 122] on span at bounding box center [435, 117] width 206 height 19
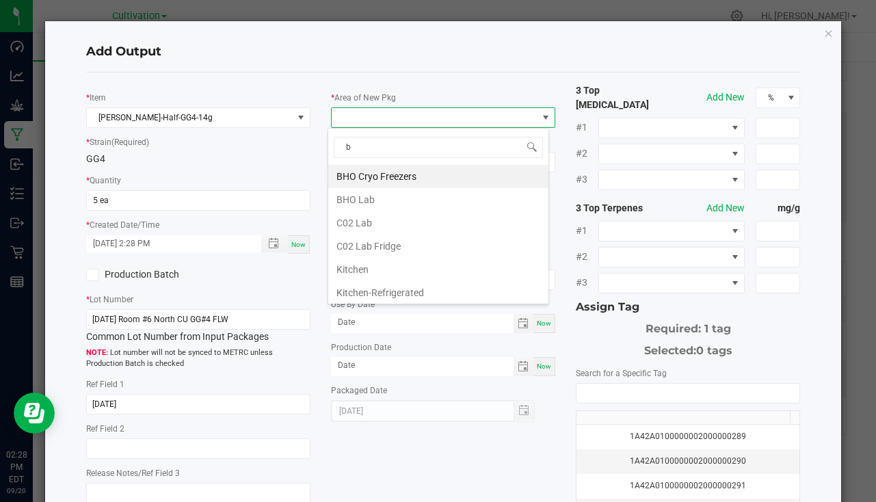
type input "bu"
click at [387, 183] on li "South Bulk-Flower" at bounding box center [438, 176] width 220 height 23
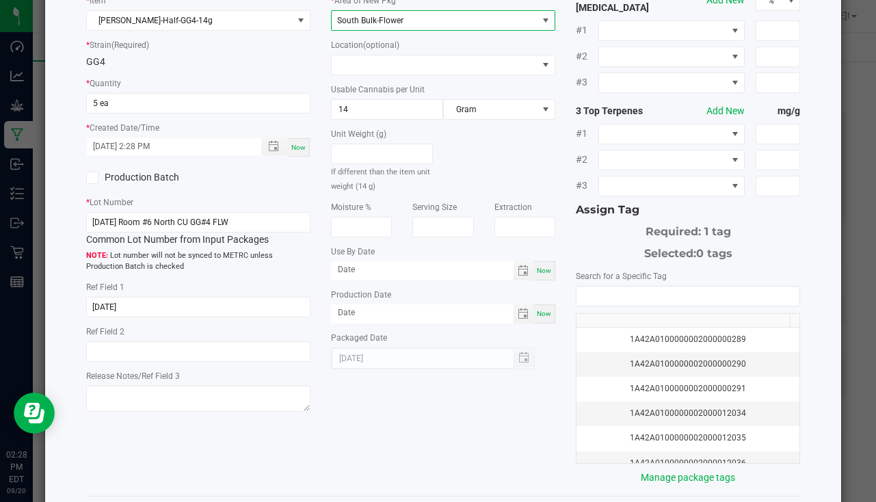
scroll to position [151, 0]
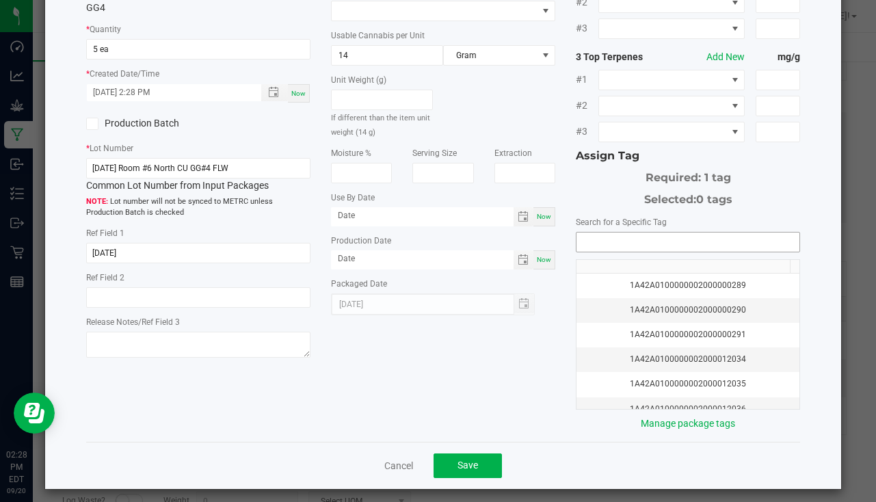
click at [651, 240] on input "NO DATA FOUND" at bounding box center [688, 242] width 223 height 19
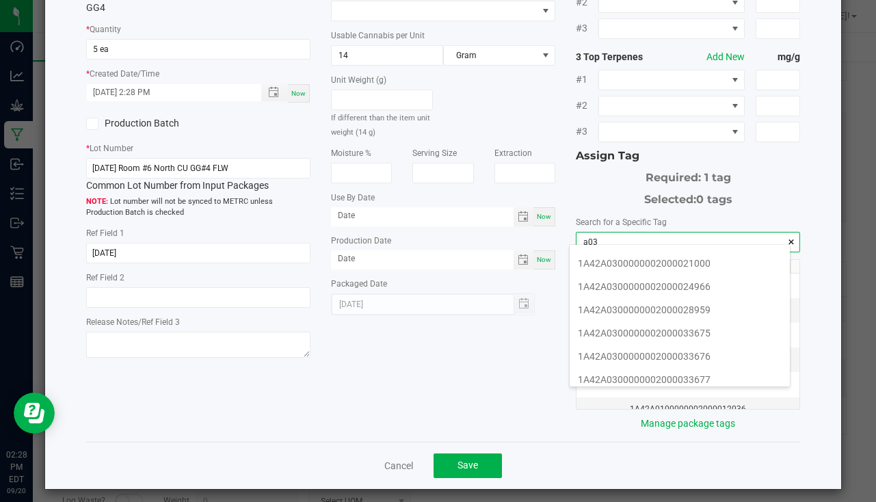
scroll to position [274, 0]
click at [716, 329] on li "1A42A0300000002000033678" at bounding box center [680, 334] width 220 height 23
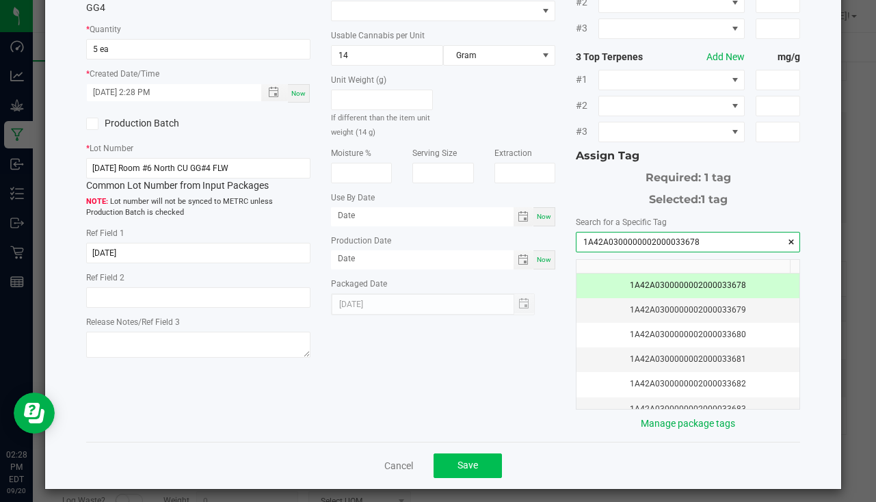
type input "1A42A0300000002000033678"
click at [463, 454] on button "Save" at bounding box center [468, 466] width 68 height 25
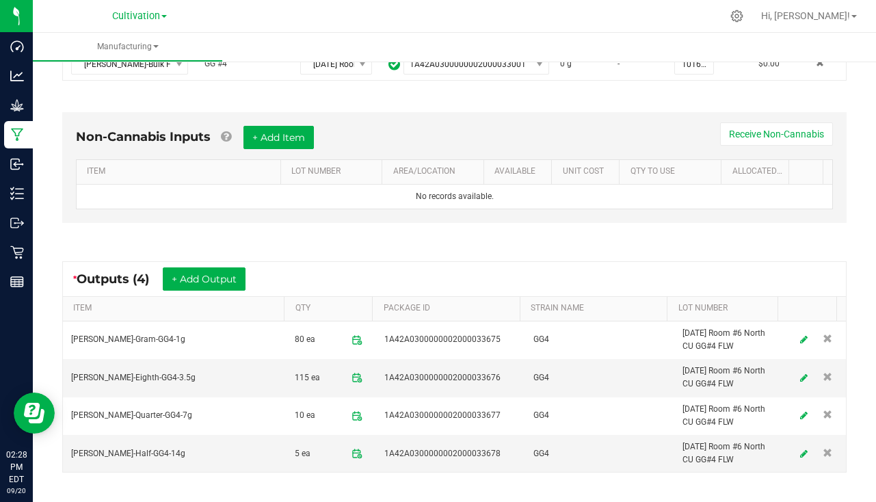
click at [198, 267] on div "* Outputs (4) + Add Output" at bounding box center [454, 279] width 783 height 34
click at [198, 268] on button "+ Add Output" at bounding box center [204, 279] width 83 height 23
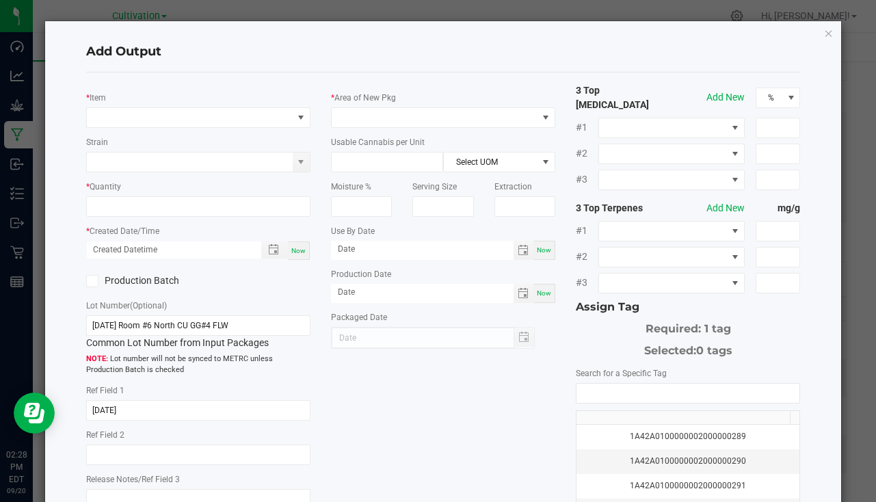
click at [134, 101] on div "* Item" at bounding box center [198, 109] width 224 height 38
click at [133, 123] on span "NO DATA FOUND" at bounding box center [190, 117] width 206 height 19
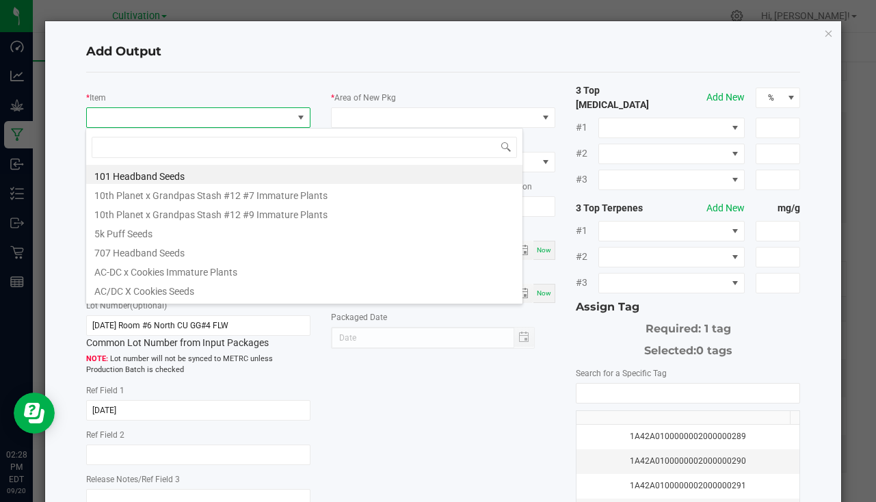
scroll to position [21, 222]
type input "material-gg"
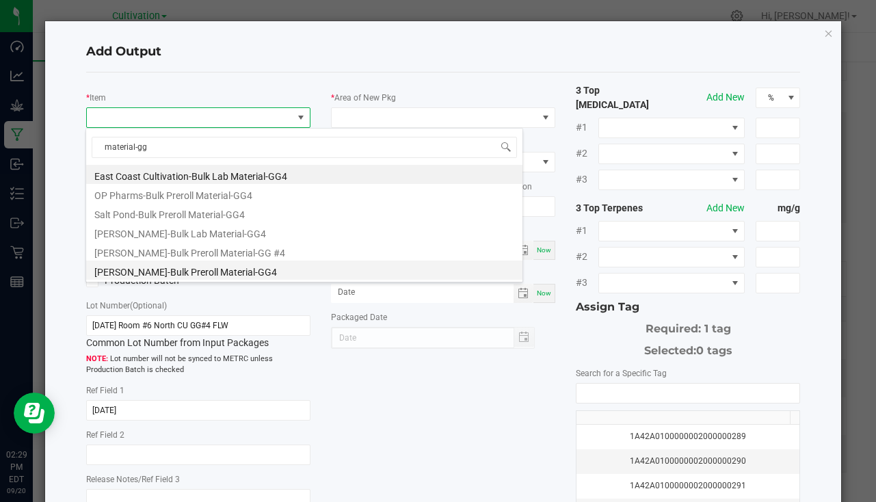
click at [179, 266] on li "[PERSON_NAME]-Bulk Preroll Material-GG4" at bounding box center [304, 270] width 437 height 19
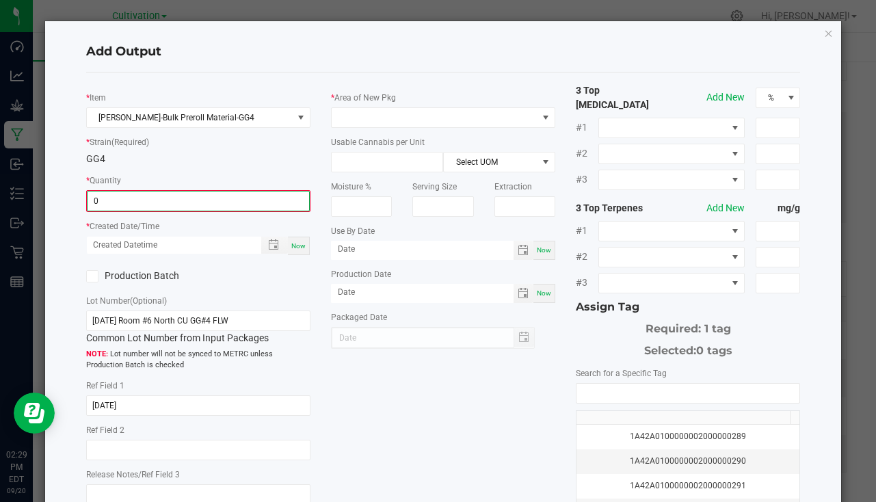
click at [125, 196] on input "0" at bounding box center [199, 201] width 222 height 19
type input "364.0000 g"
click at [294, 245] on span "Now" at bounding box center [298, 245] width 14 height 8
type input "[DATE] 2:29 PM"
type input "[DATE]"
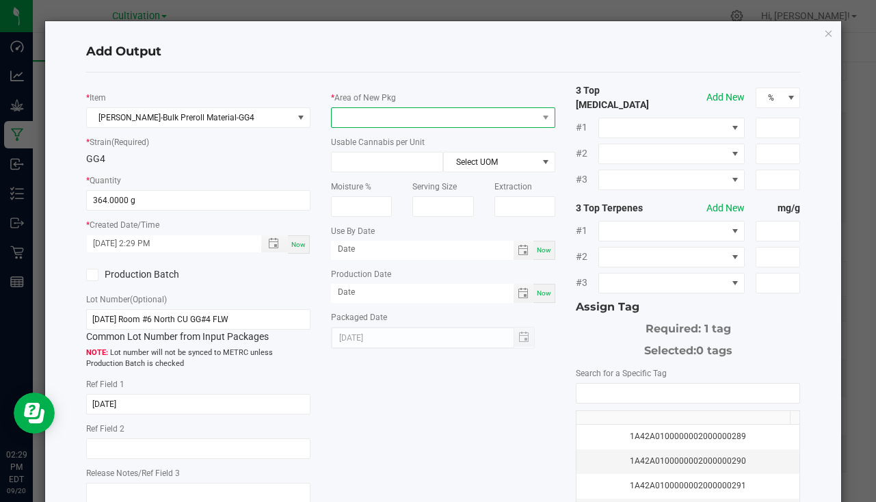
click at [359, 116] on span at bounding box center [435, 117] width 206 height 19
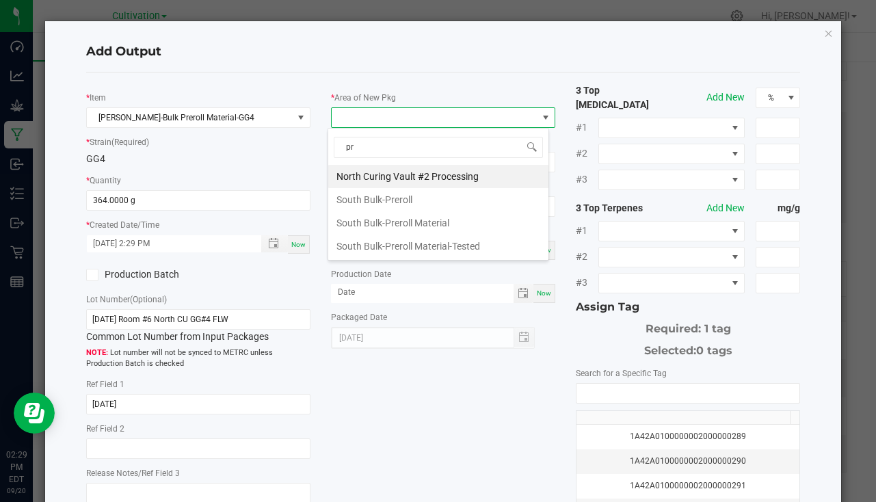
type input "pre"
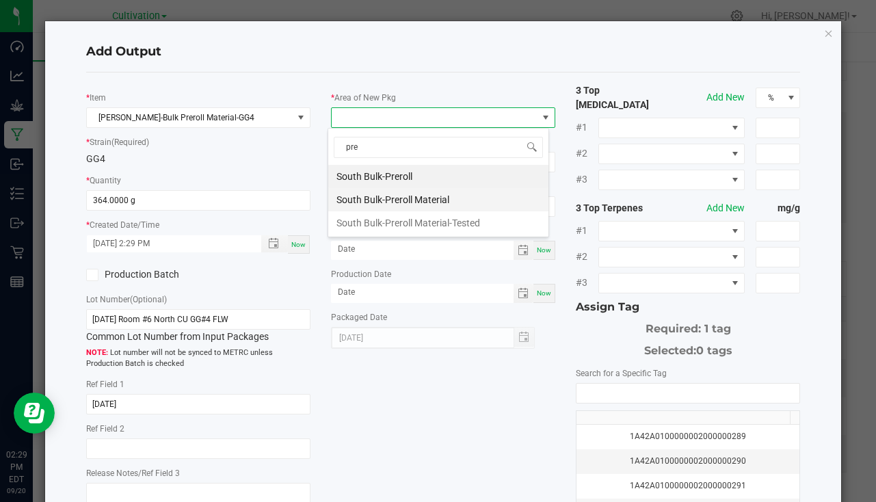
click at [439, 198] on li "South Bulk-Preroll Material" at bounding box center [438, 199] width 220 height 23
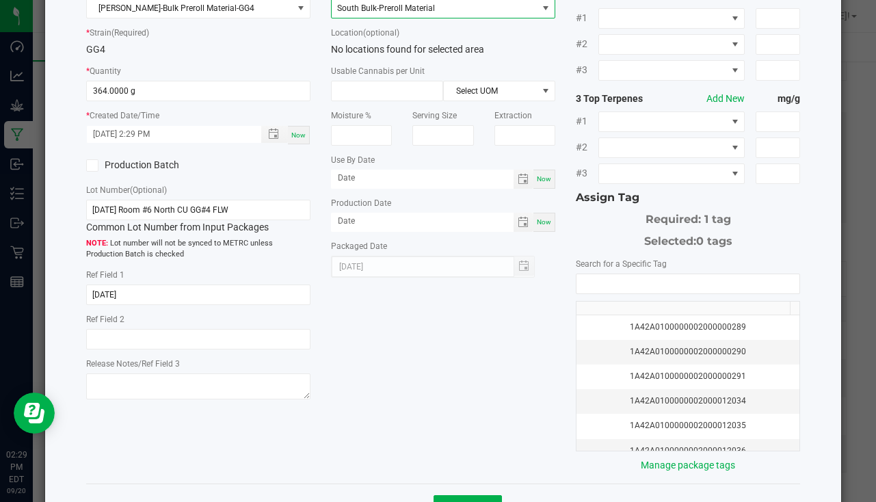
scroll to position [151, 0]
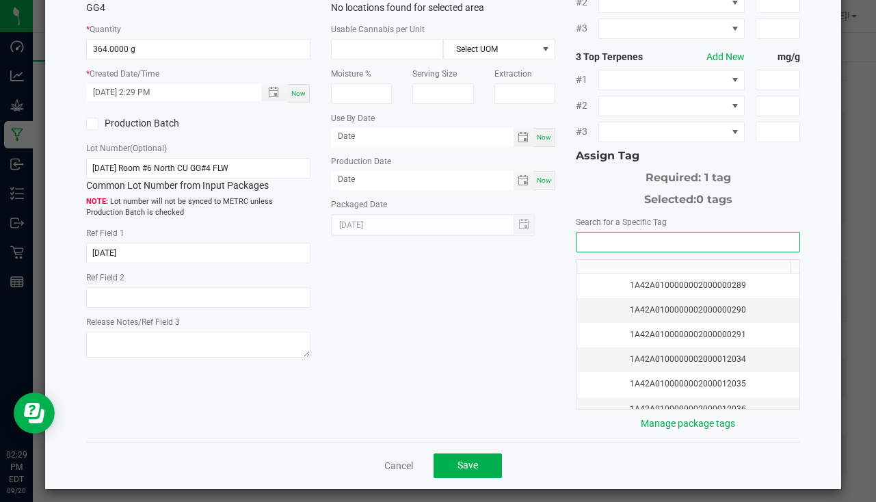
click at [588, 235] on input "NO DATA FOUND" at bounding box center [688, 242] width 223 height 19
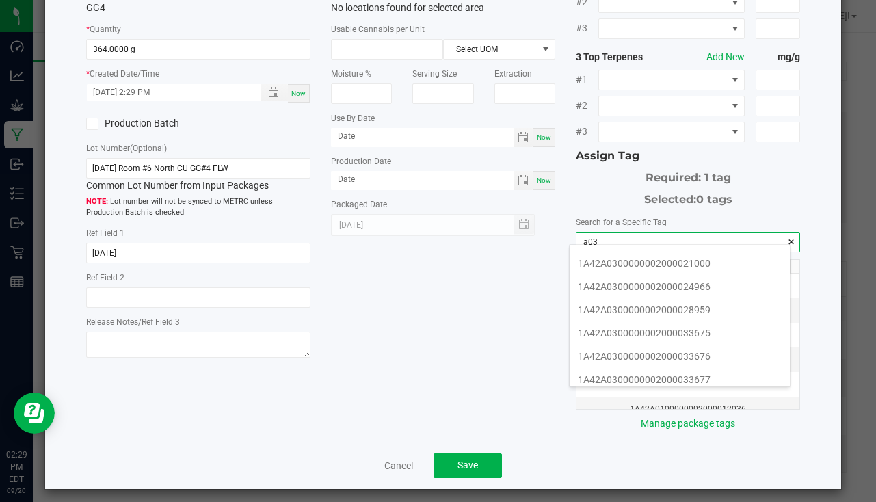
scroll to position [274, 0]
click at [690, 348] on li "1A42A0300000002000033679" at bounding box center [680, 357] width 220 height 23
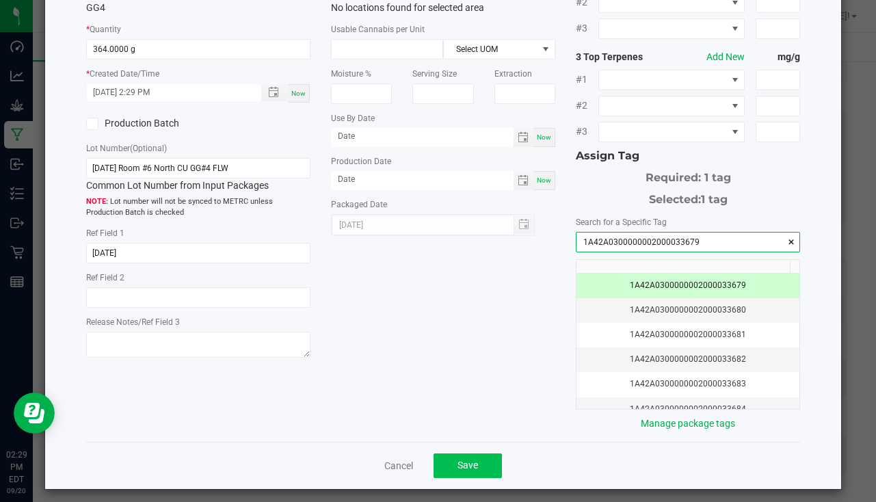
type input "1A42A0300000002000033679"
click at [475, 454] on button "Save" at bounding box center [468, 466] width 68 height 25
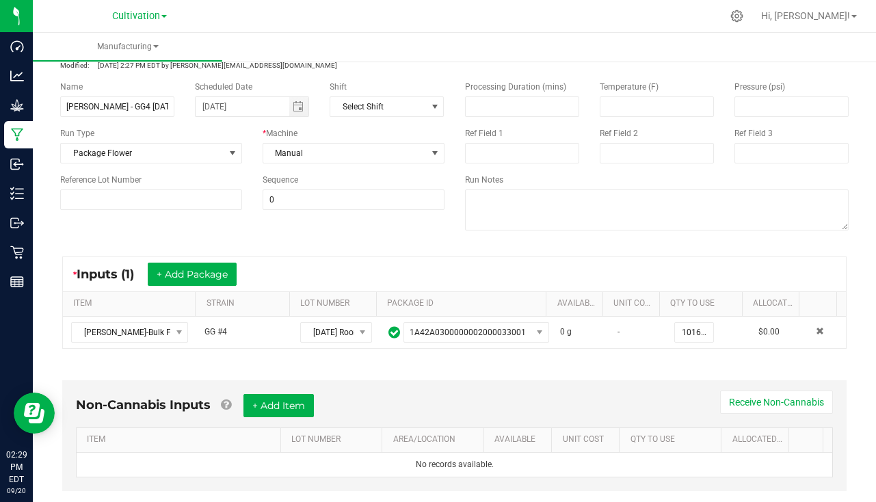
scroll to position [0, 0]
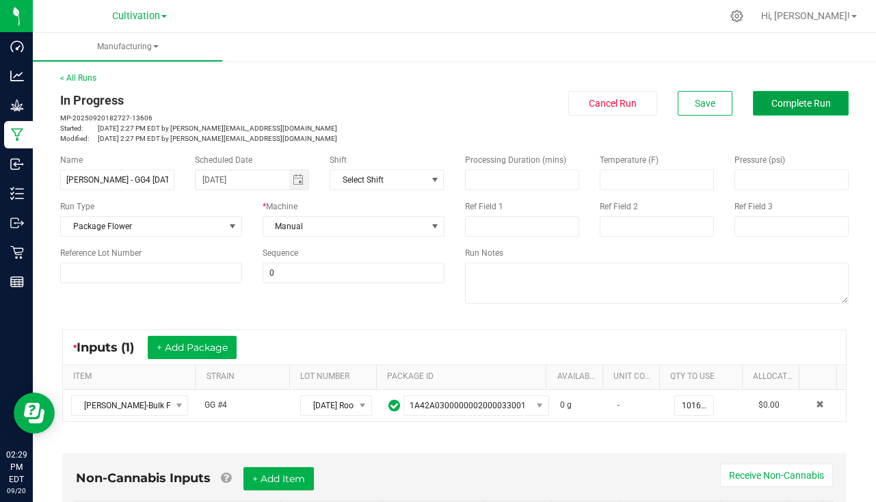
click at [799, 103] on span "Complete Run" at bounding box center [802, 103] width 60 height 11
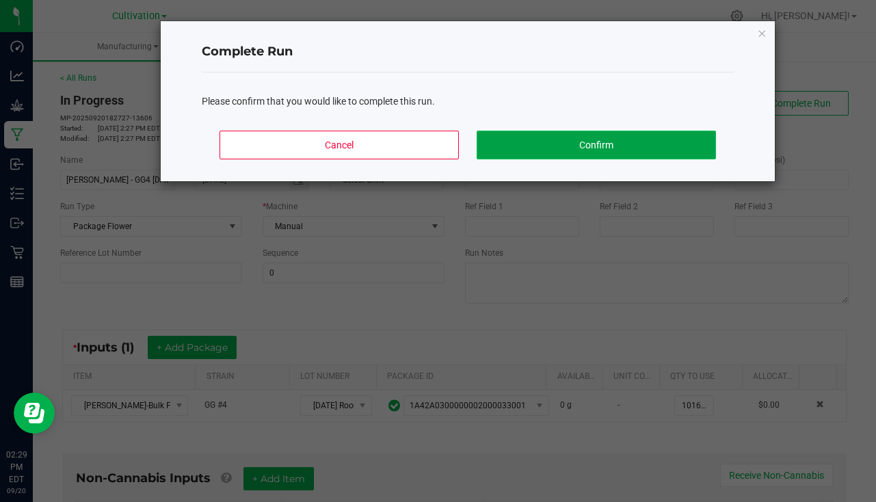
click at [590, 153] on button "Confirm" at bounding box center [596, 145] width 239 height 29
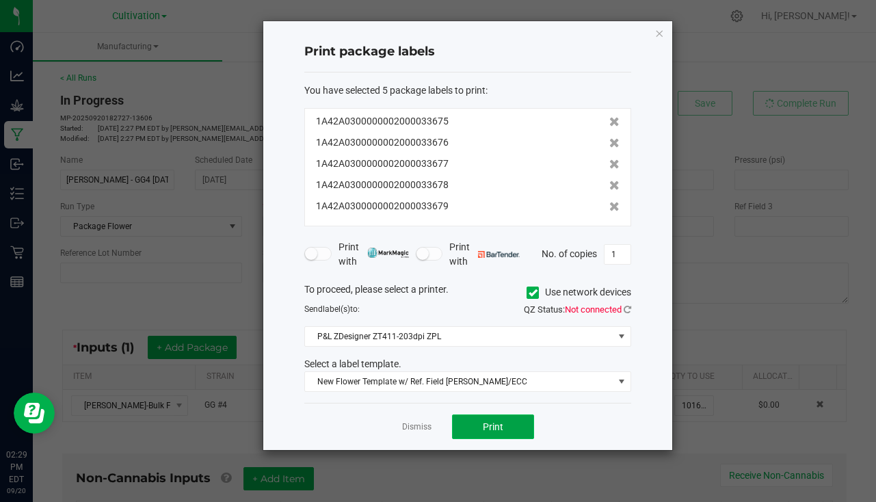
click at [493, 419] on button "Print" at bounding box center [493, 427] width 82 height 25
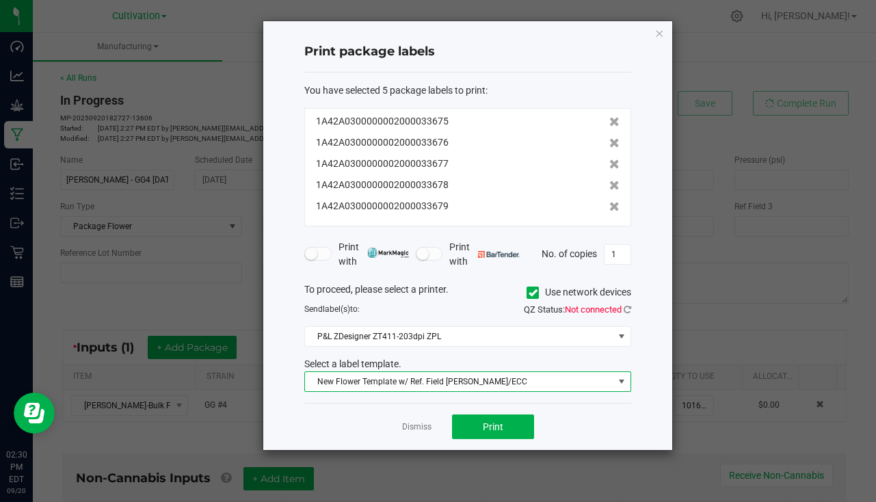
click at [408, 379] on span "New Flower Template w/ Ref. Field [PERSON_NAME]/ECC" at bounding box center [459, 381] width 309 height 19
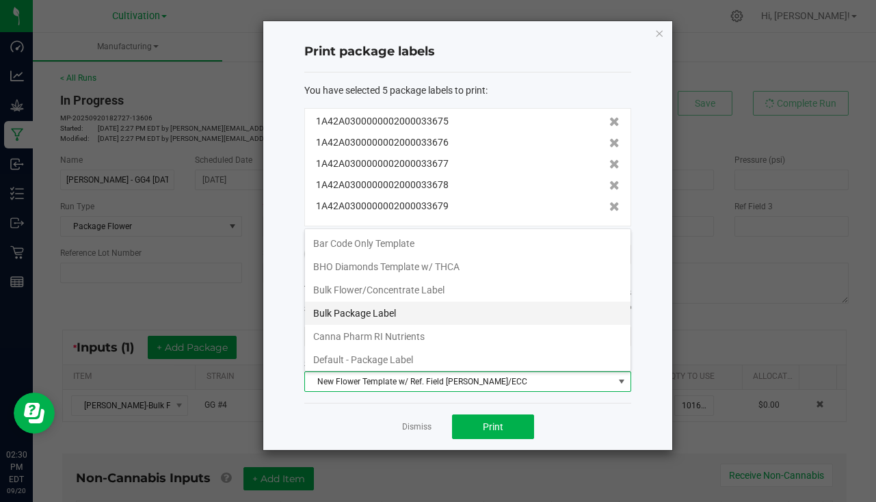
click at [405, 307] on li "Bulk Package Label" at bounding box center [468, 313] width 326 height 23
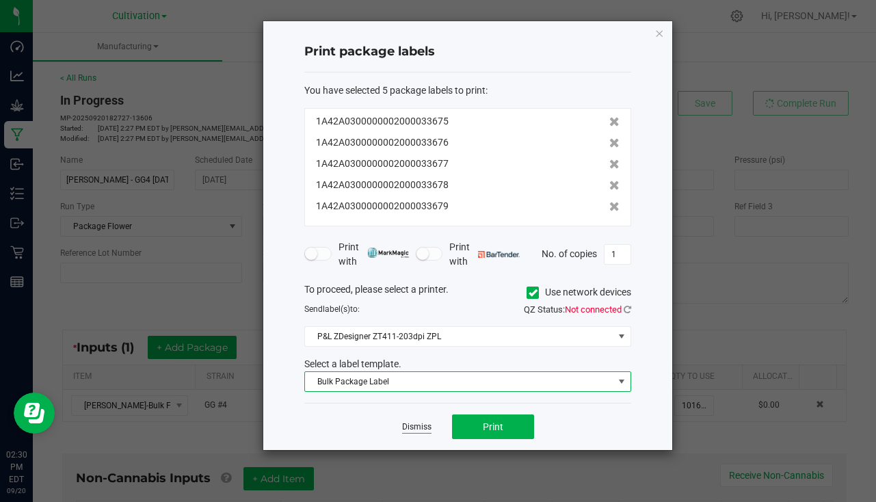
click at [426, 428] on link "Dismiss" at bounding box center [416, 427] width 29 height 12
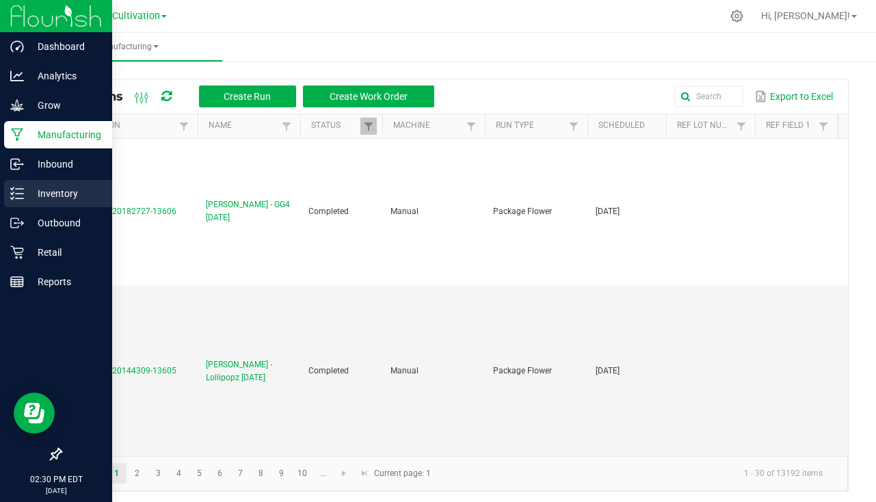
click at [49, 183] on div "Inventory" at bounding box center [58, 193] width 108 height 27
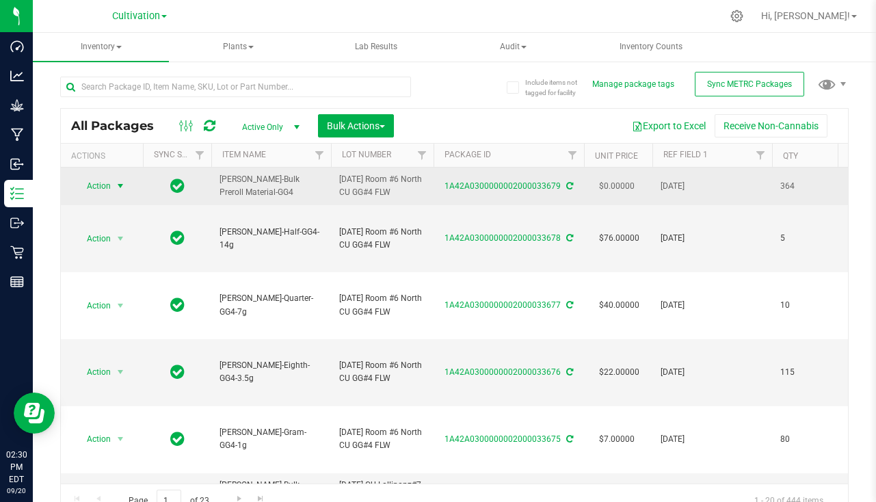
click at [116, 181] on span "select" at bounding box center [120, 186] width 11 height 11
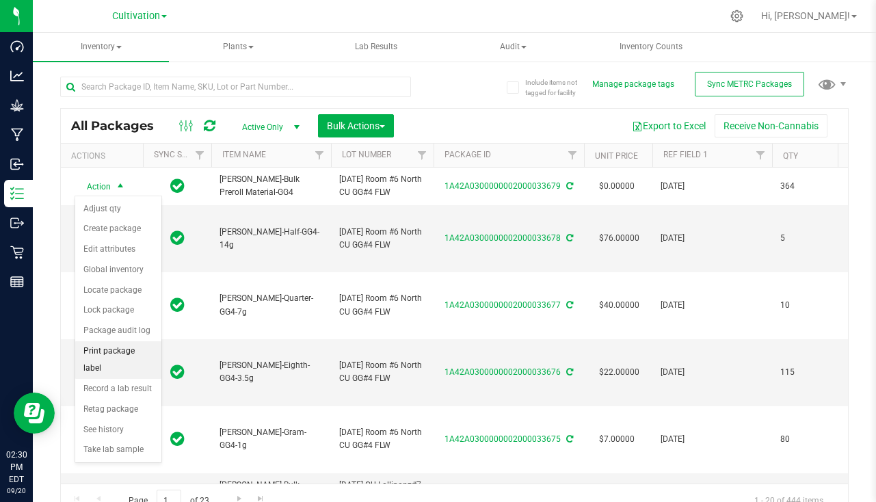
click at [123, 352] on li "Print package label" at bounding box center [118, 360] width 86 height 38
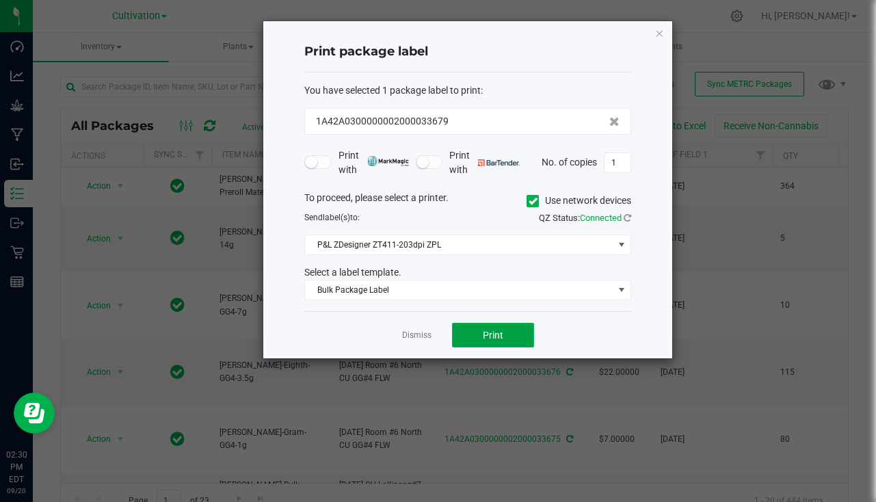
click at [490, 339] on span "Print" at bounding box center [493, 335] width 21 height 11
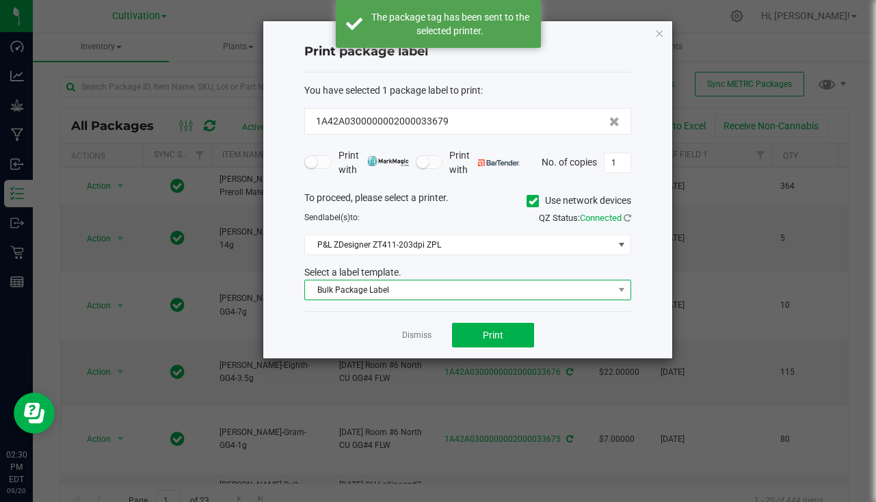
click at [458, 289] on span "Bulk Package Label" at bounding box center [459, 290] width 309 height 19
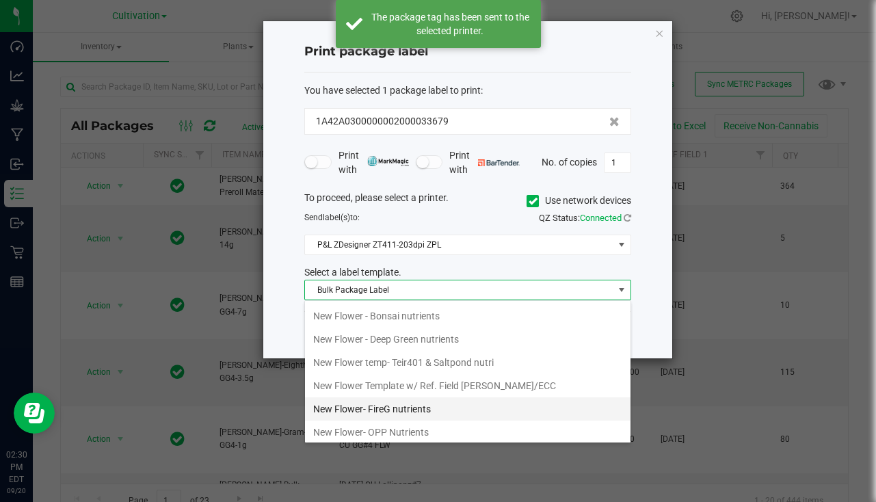
scroll to position [479, 0]
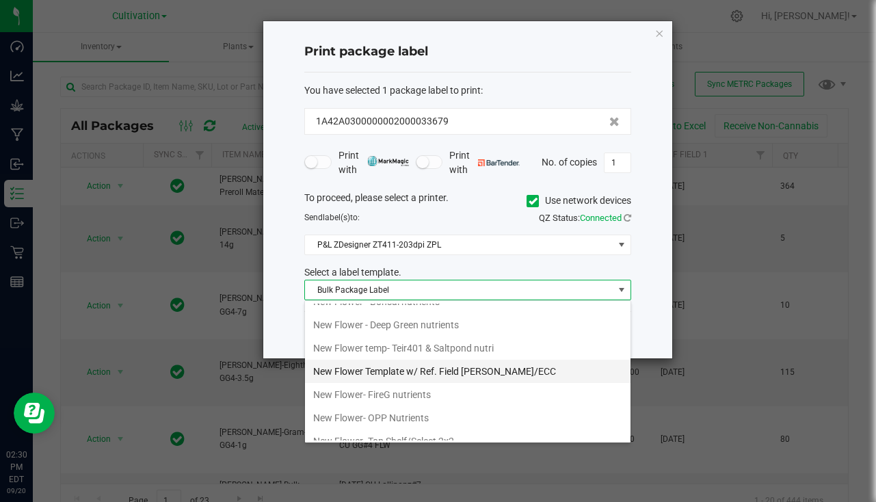
click at [487, 375] on li "New Flower Template w/ Ref. Field [PERSON_NAME]/ECC" at bounding box center [468, 371] width 326 height 23
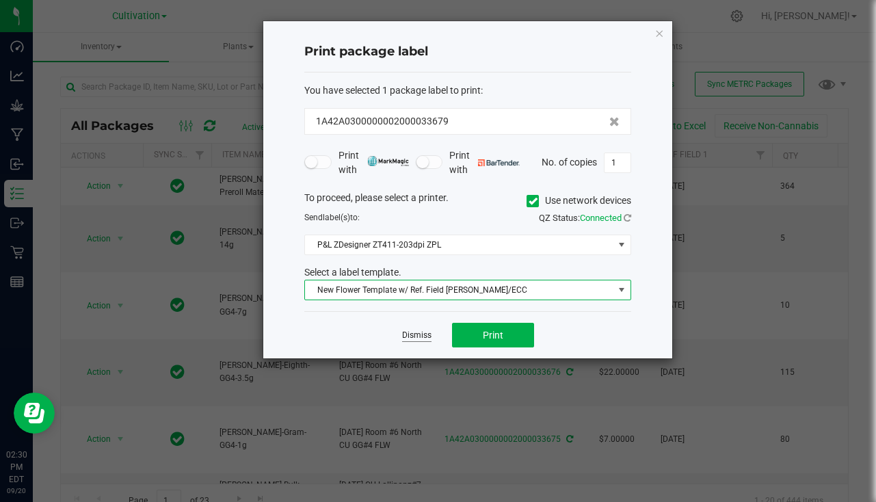
click at [423, 333] on link "Dismiss" at bounding box center [416, 336] width 29 height 12
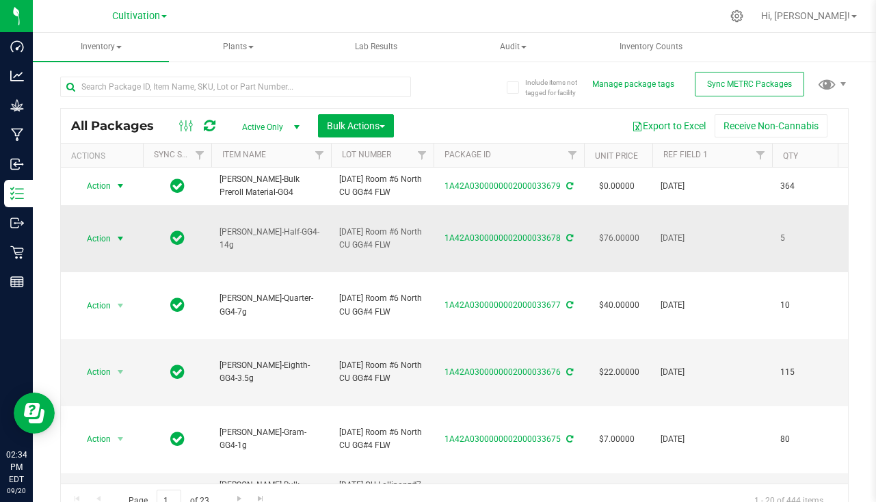
click at [110, 246] on span "Action" at bounding box center [93, 238] width 37 height 19
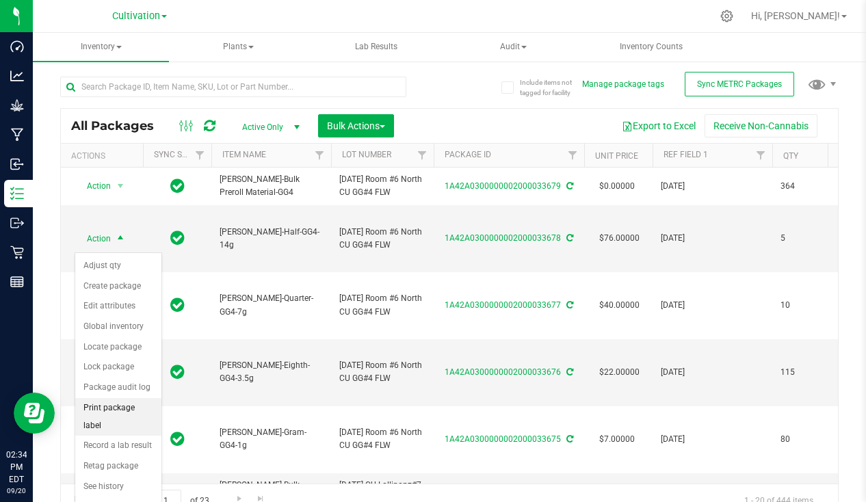
click at [120, 401] on li "Print package label" at bounding box center [118, 417] width 86 height 38
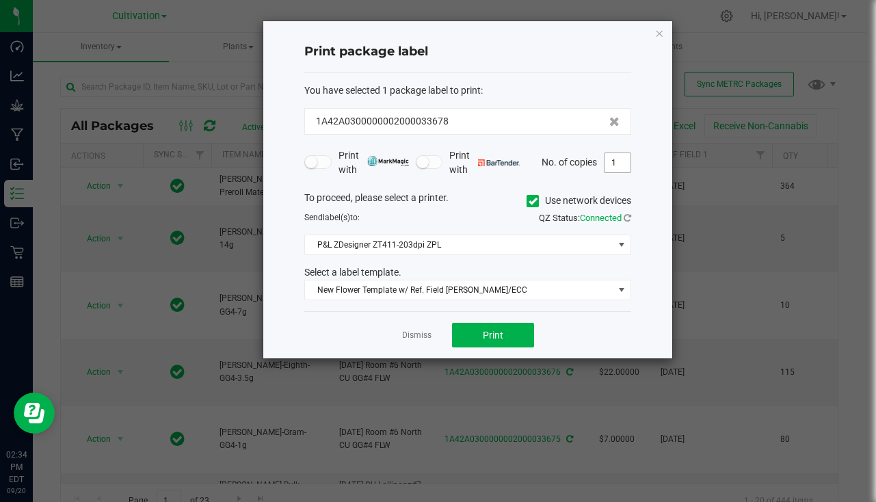
click at [627, 162] on input "1" at bounding box center [618, 162] width 26 height 19
type input "5"
click at [497, 341] on span "Print" at bounding box center [493, 335] width 21 height 11
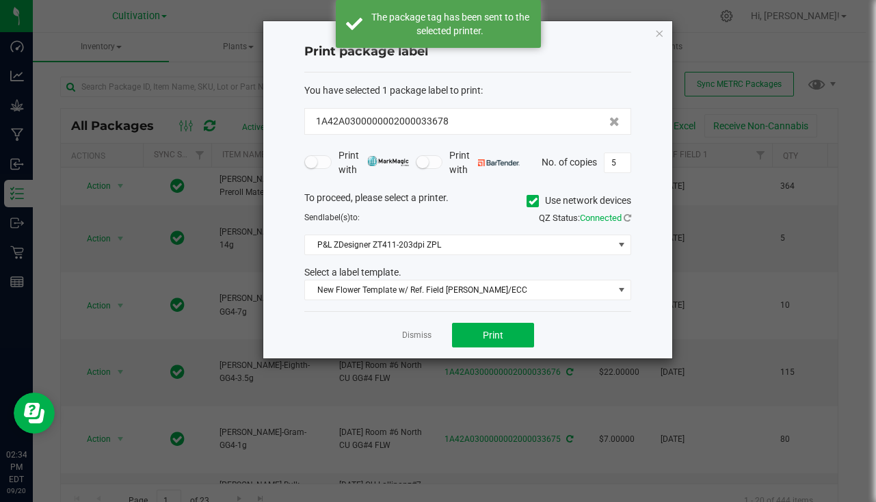
click at [428, 335] on link "Dismiss" at bounding box center [416, 336] width 29 height 12
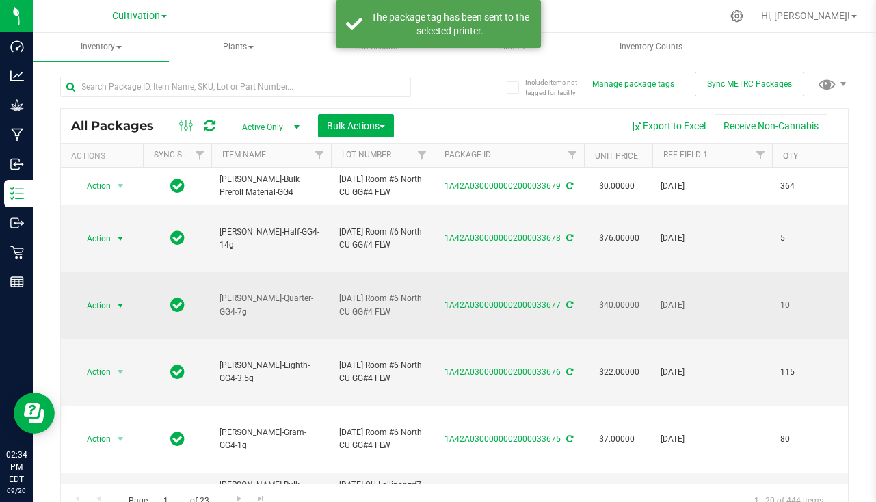
click at [121, 311] on span "select" at bounding box center [120, 305] width 11 height 11
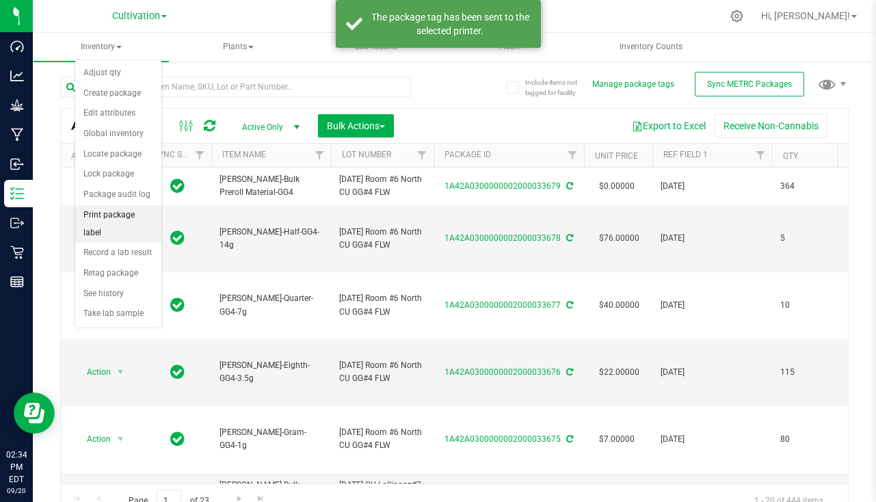
click at [140, 208] on li "Print package label" at bounding box center [118, 224] width 86 height 38
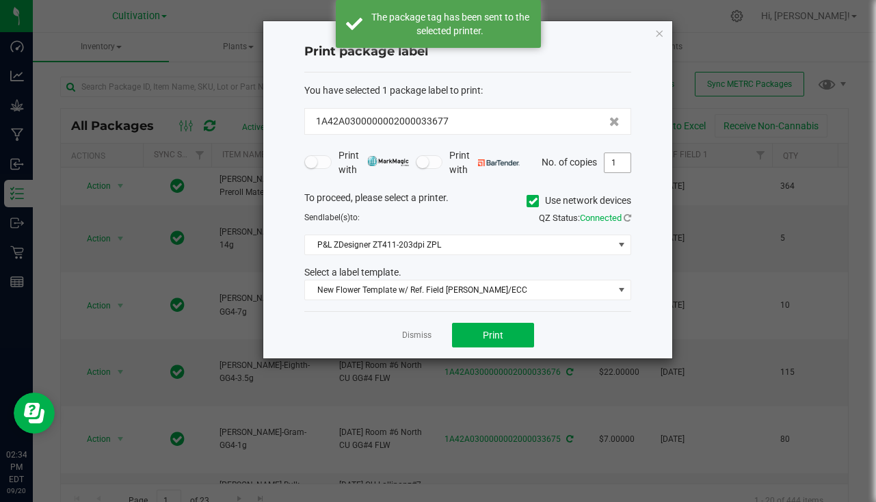
click at [610, 165] on input "1" at bounding box center [618, 162] width 26 height 19
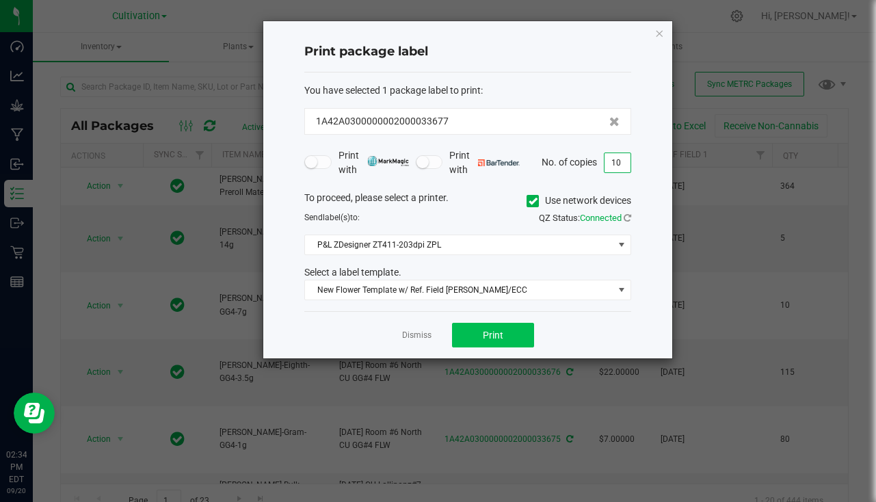
type input "10"
click at [486, 328] on button "Print" at bounding box center [493, 335] width 82 height 25
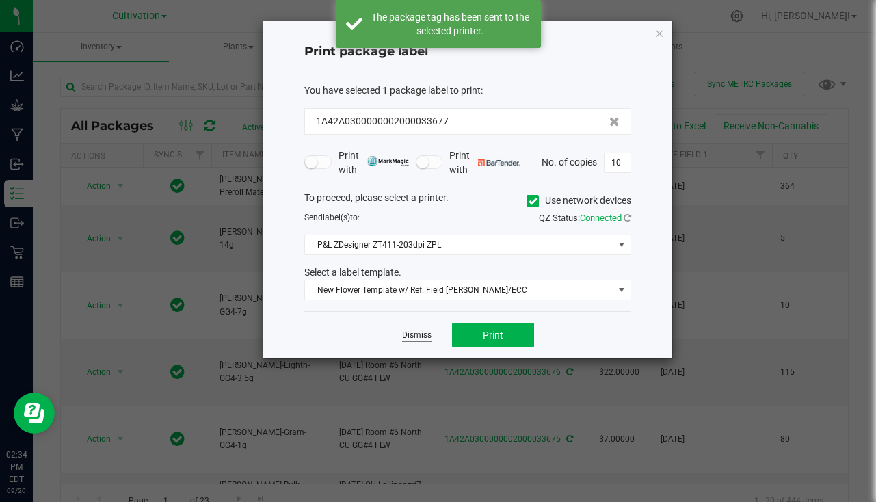
click at [417, 334] on link "Dismiss" at bounding box center [416, 336] width 29 height 12
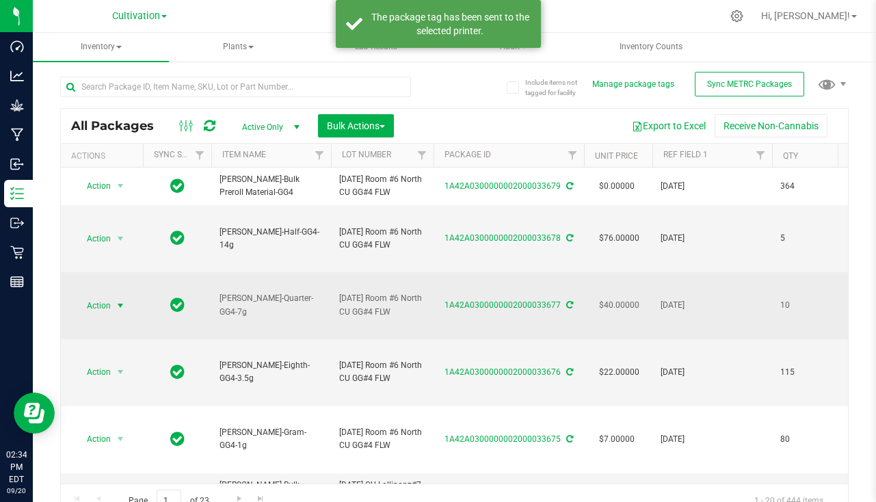
scroll to position [68, 0]
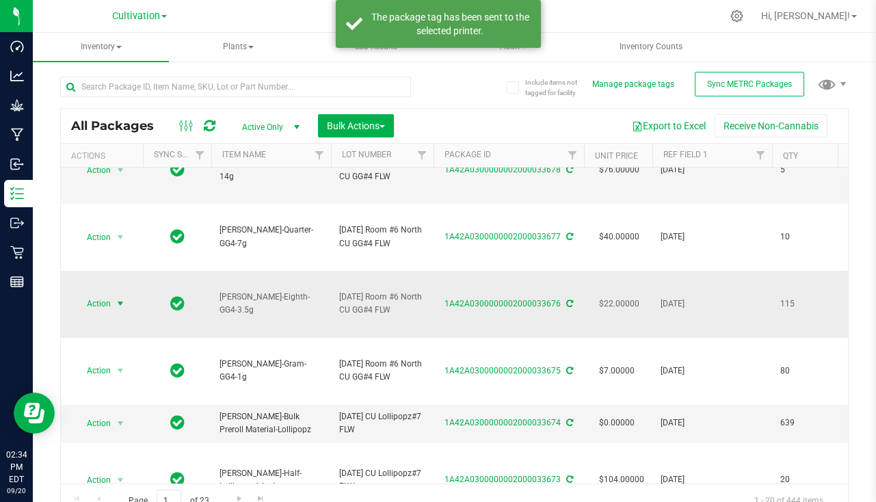
click at [109, 313] on span "Action" at bounding box center [93, 303] width 37 height 19
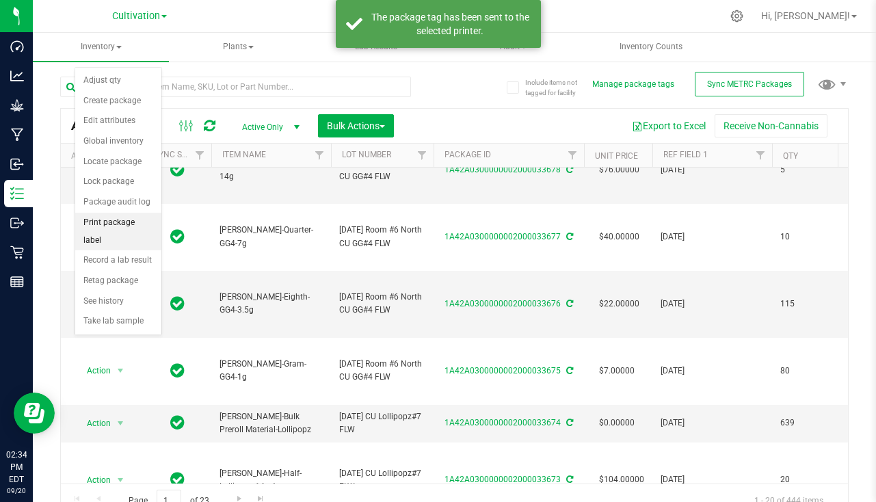
click at [135, 224] on li "Print package label" at bounding box center [118, 232] width 86 height 38
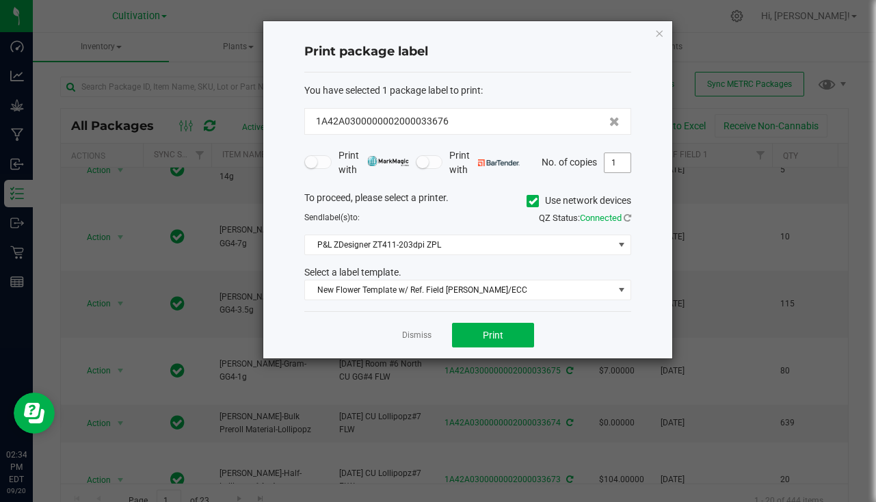
click at [627, 161] on input "1" at bounding box center [618, 162] width 26 height 19
type input "115"
click at [481, 328] on button "Print" at bounding box center [493, 335] width 82 height 25
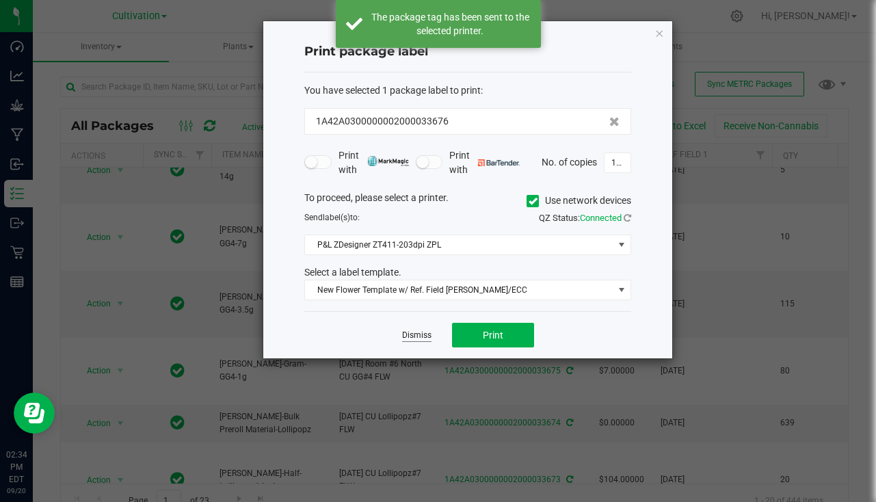
click at [428, 331] on link "Dismiss" at bounding box center [416, 336] width 29 height 12
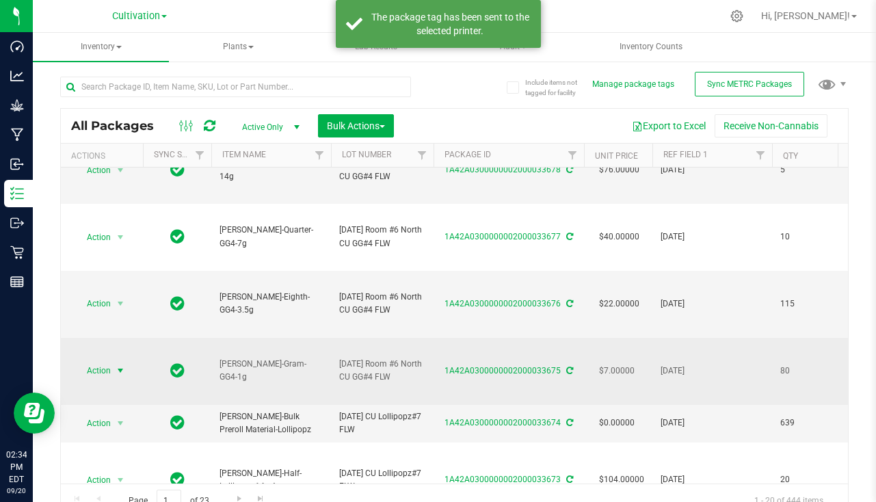
click at [97, 380] on span "Action" at bounding box center [93, 370] width 37 height 19
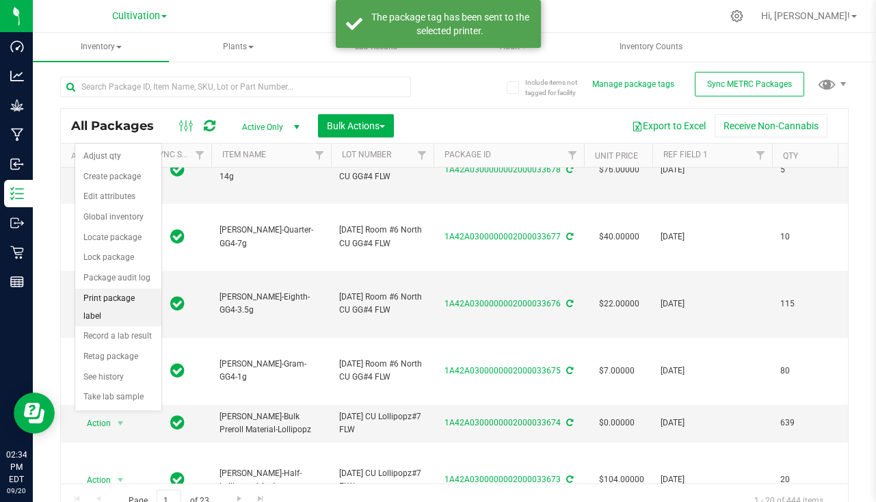
click at [114, 298] on li "Print package label" at bounding box center [118, 308] width 86 height 38
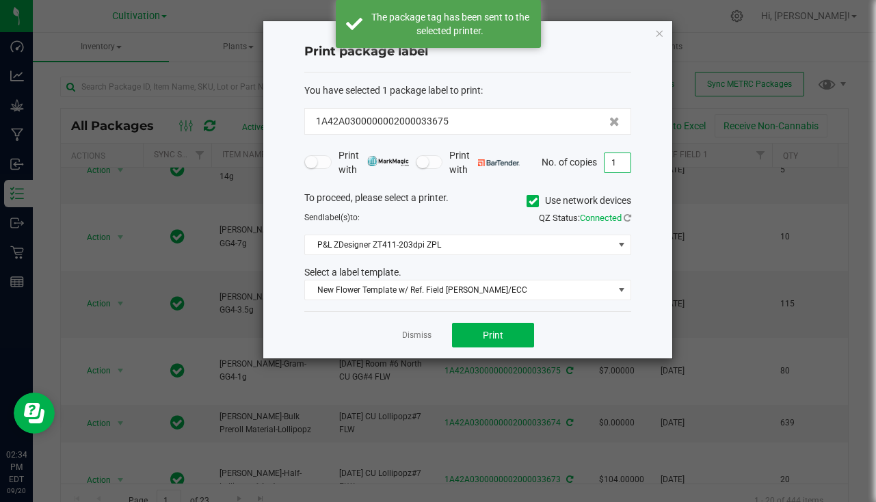
click at [627, 156] on input "1" at bounding box center [618, 162] width 26 height 19
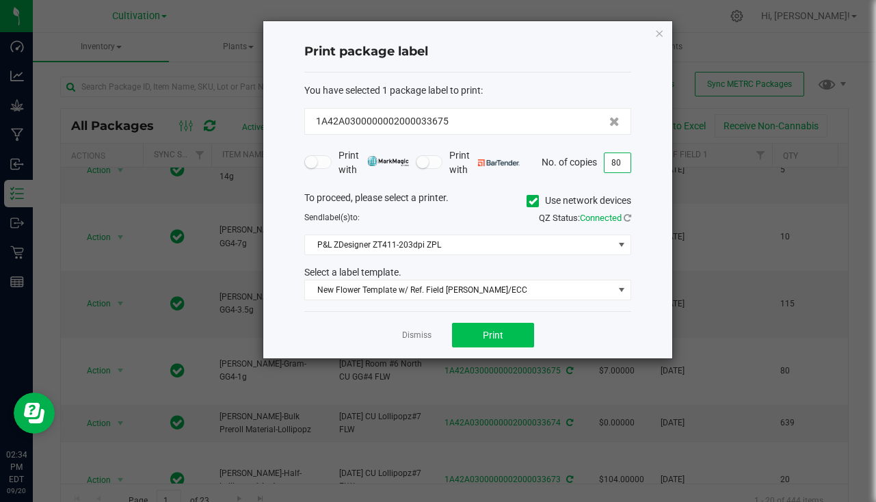
type input "80"
click at [512, 329] on button "Print" at bounding box center [493, 335] width 82 height 25
click at [406, 339] on link "Dismiss" at bounding box center [416, 336] width 29 height 12
